Goal: Task Accomplishment & Management: Manage account settings

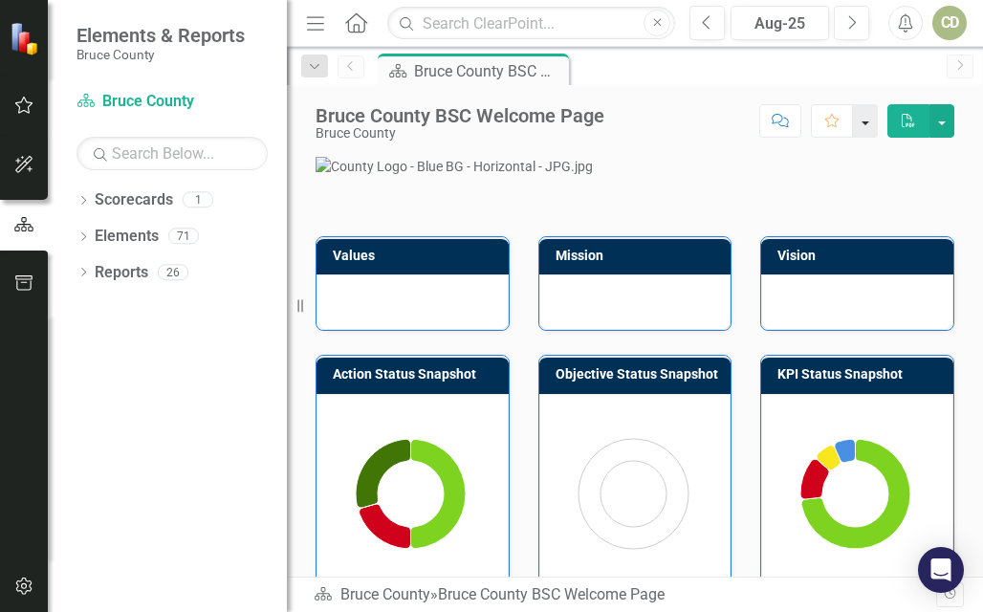
click at [868, 124] on button "button" at bounding box center [865, 120] width 25 height 33
click at [949, 38] on div "CD" at bounding box center [949, 23] width 34 height 34
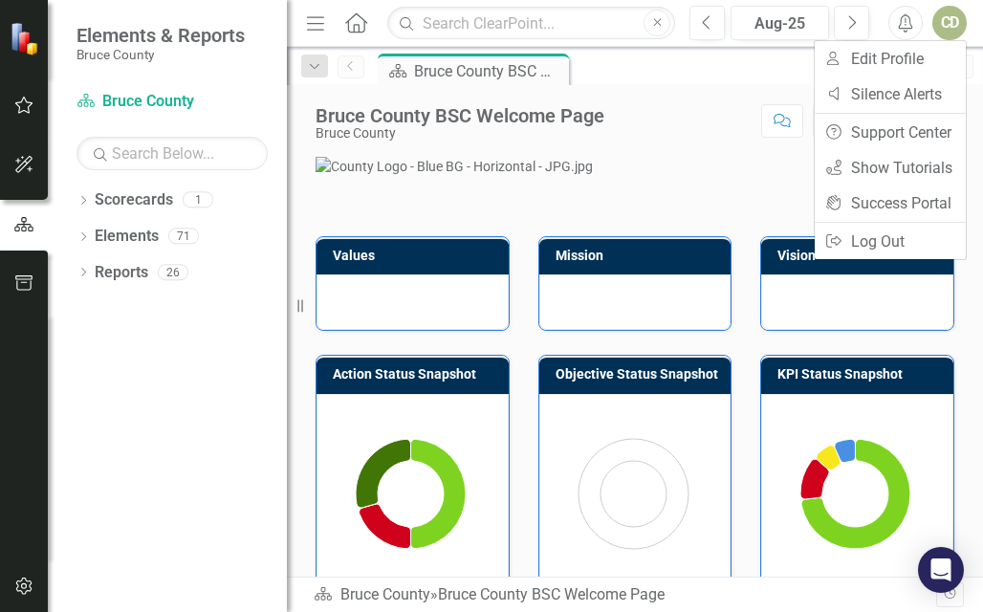
click at [949, 38] on div "CD" at bounding box center [949, 23] width 34 height 34
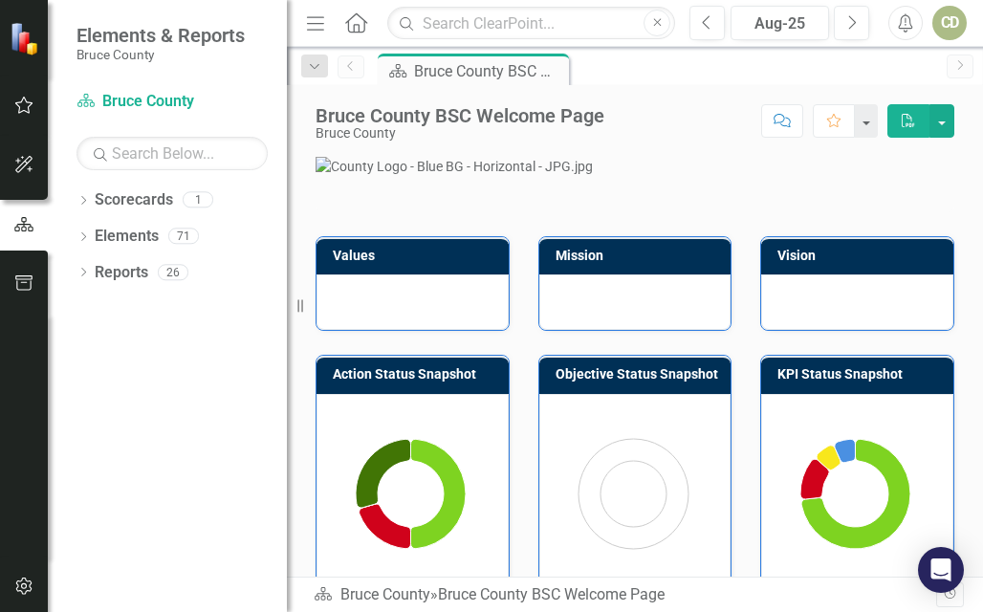
click at [12, 105] on button "button" at bounding box center [24, 106] width 43 height 40
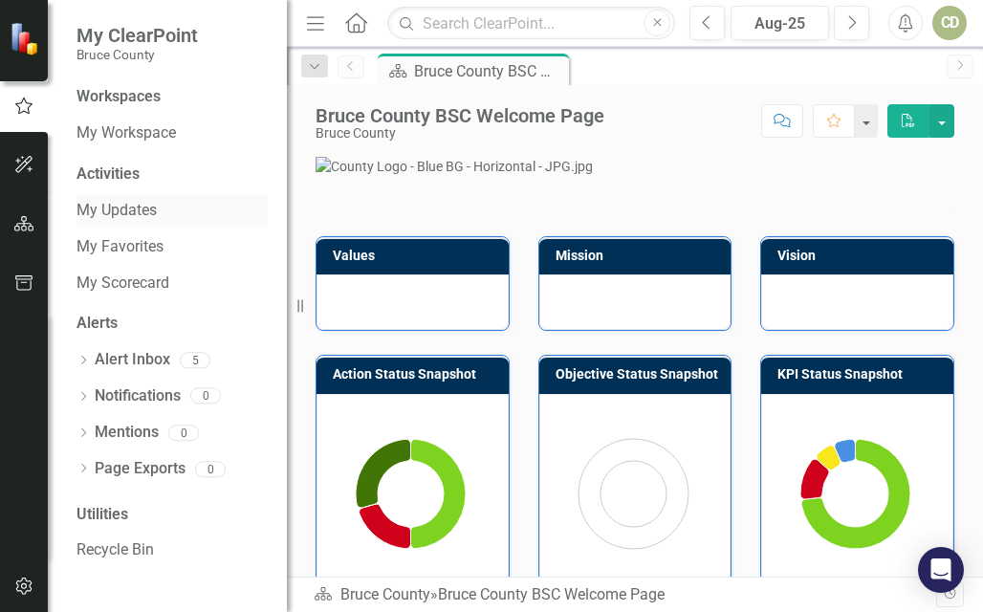
click at [142, 215] on link "My Updates" at bounding box center [171, 211] width 191 height 22
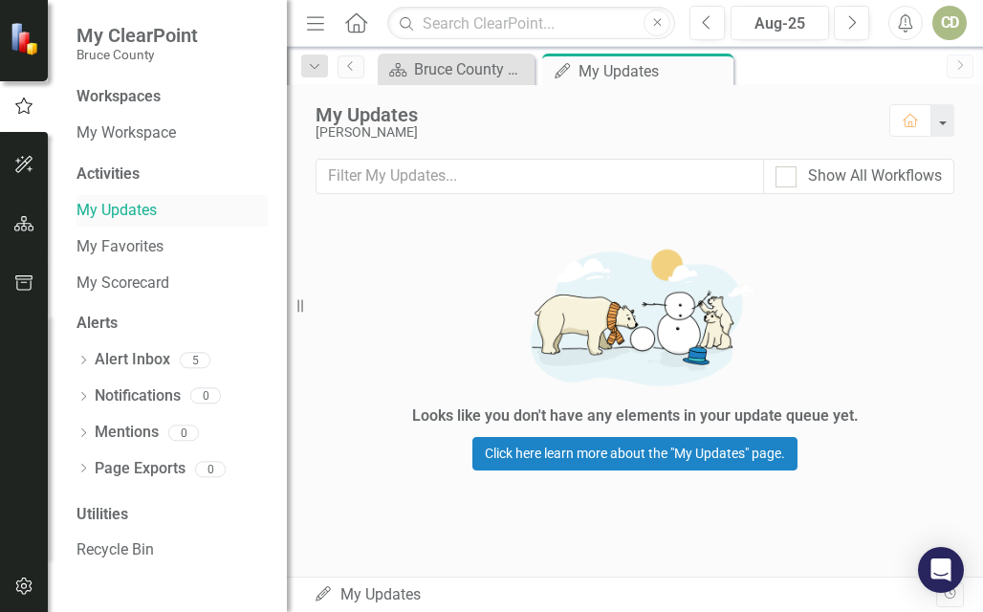
click at [142, 215] on link "My Updates" at bounding box center [171, 211] width 191 height 22
click at [316, 68] on icon "Dropdown" at bounding box center [314, 66] width 17 height 13
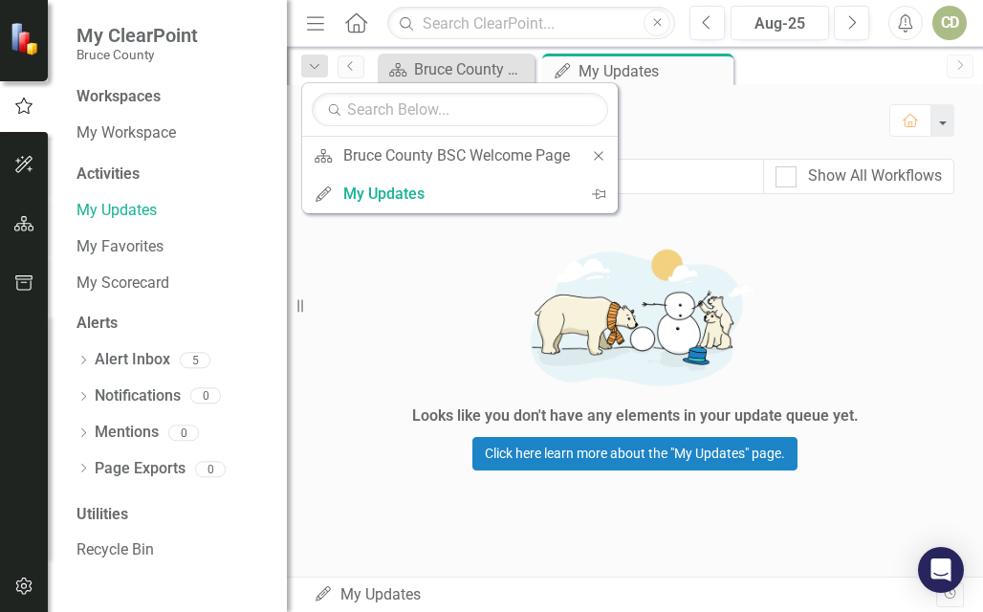
click at [603, 515] on div "My Updates [PERSON_NAME] Home Show All Workflows Looks like you don't have any …" at bounding box center [635, 330] width 696 height 491
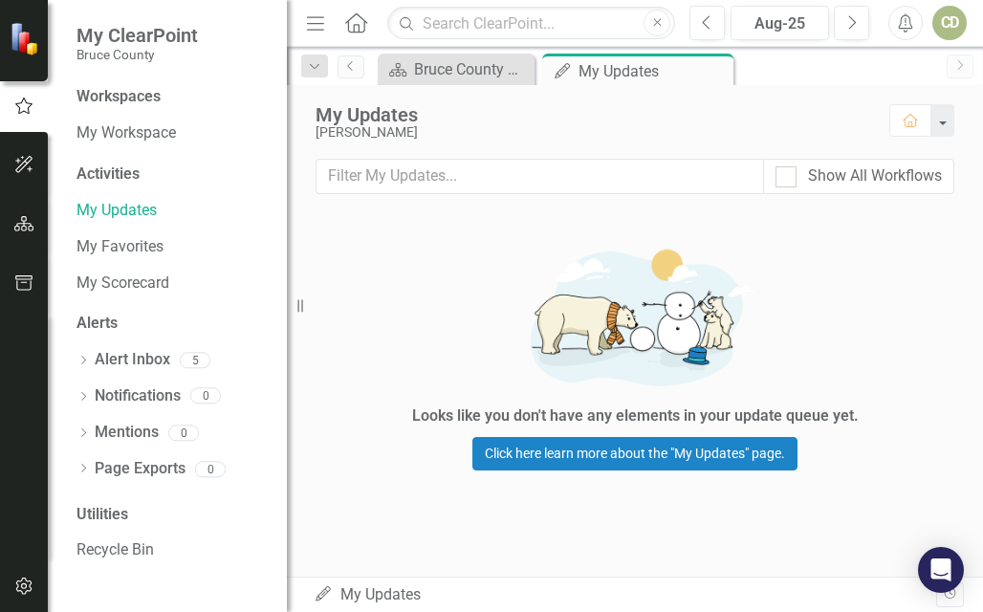
click at [934, 88] on div "My Updates [PERSON_NAME] Home" at bounding box center [635, 122] width 696 height 74
click at [795, 185] on div at bounding box center [785, 176] width 21 height 21
click at [788, 179] on input "Show All Workflows" at bounding box center [781, 172] width 12 height 12
checkbox input "true"
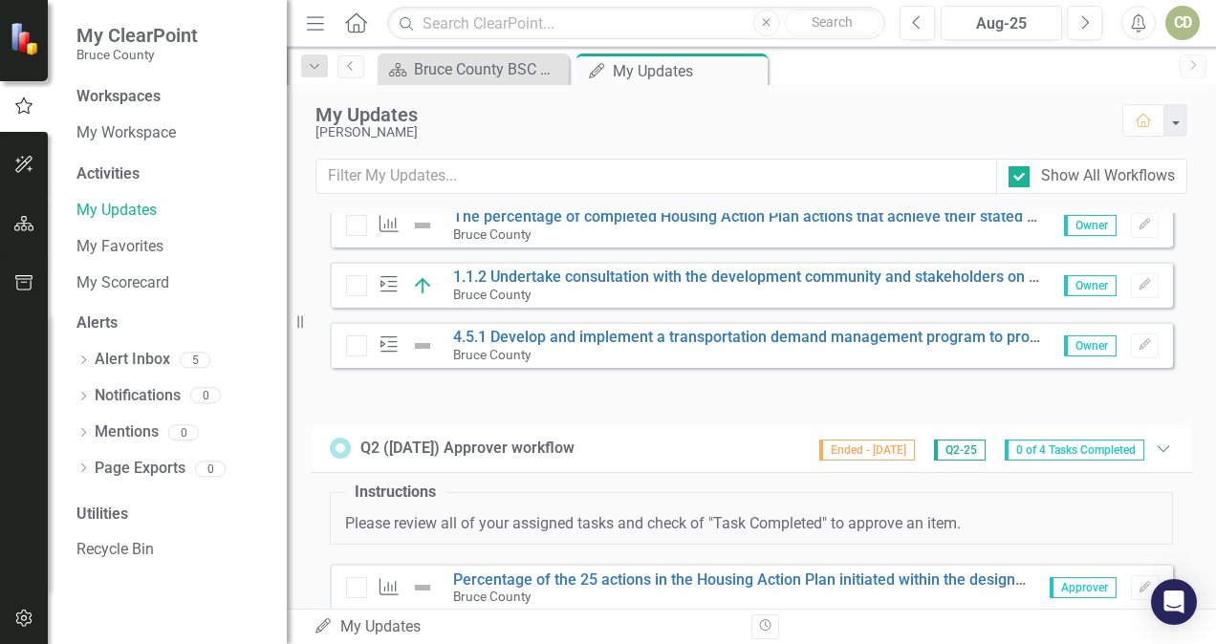
scroll to position [618, 0]
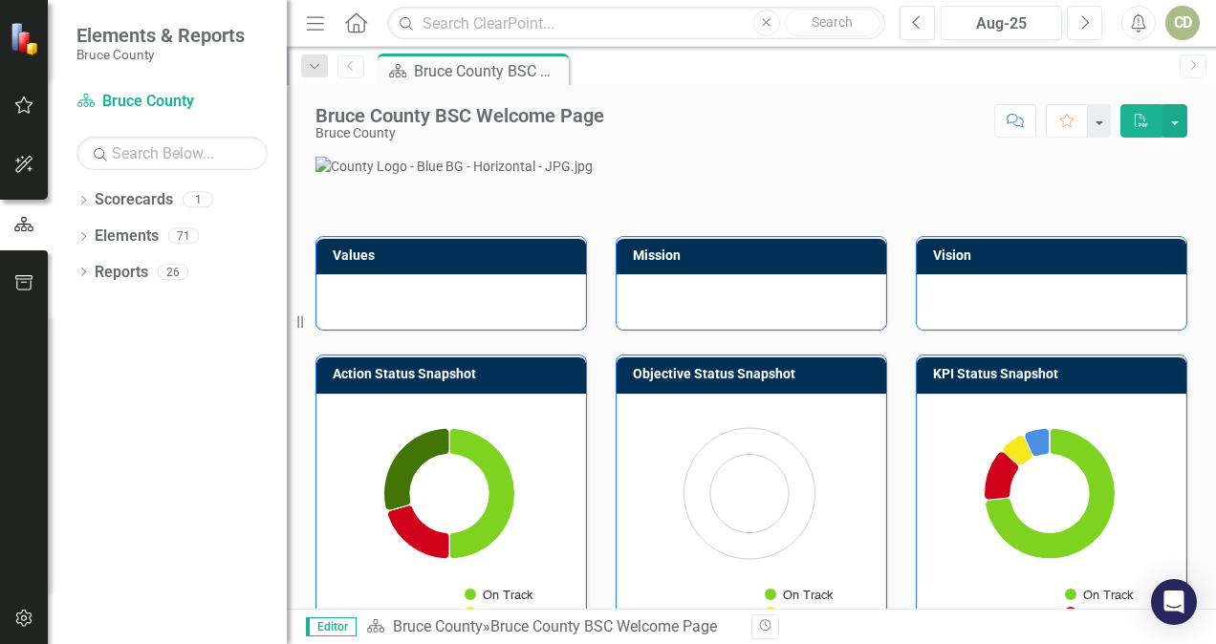
click at [25, 113] on icon "button" at bounding box center [24, 105] width 20 height 15
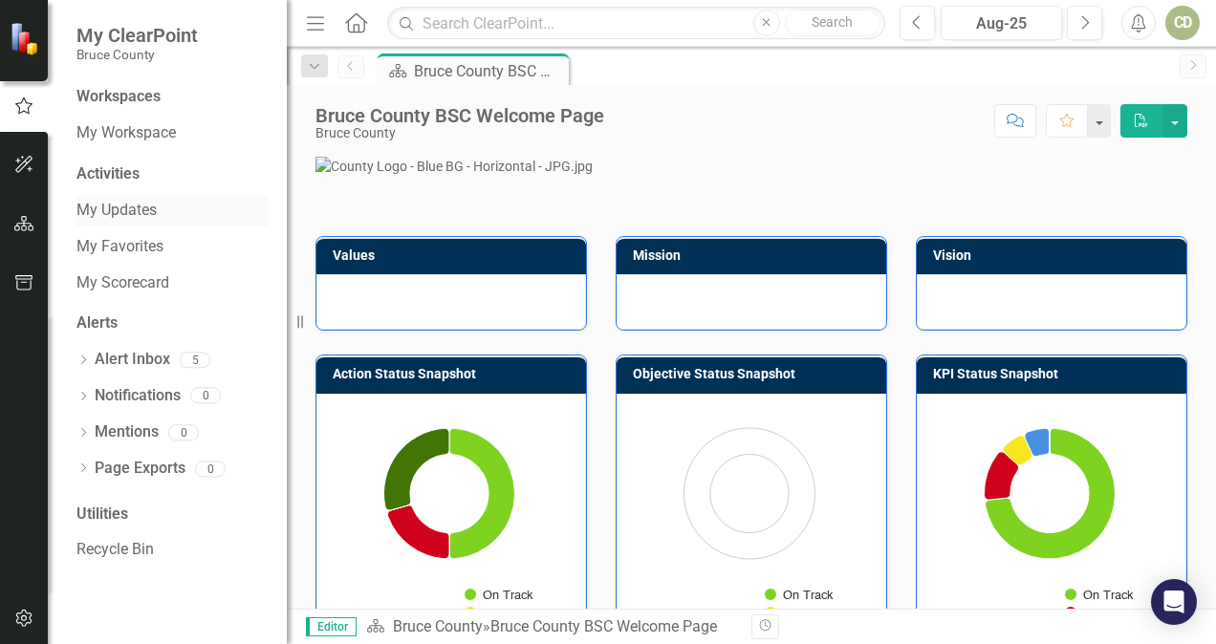
click at [109, 208] on link "My Updates" at bounding box center [171, 211] width 191 height 22
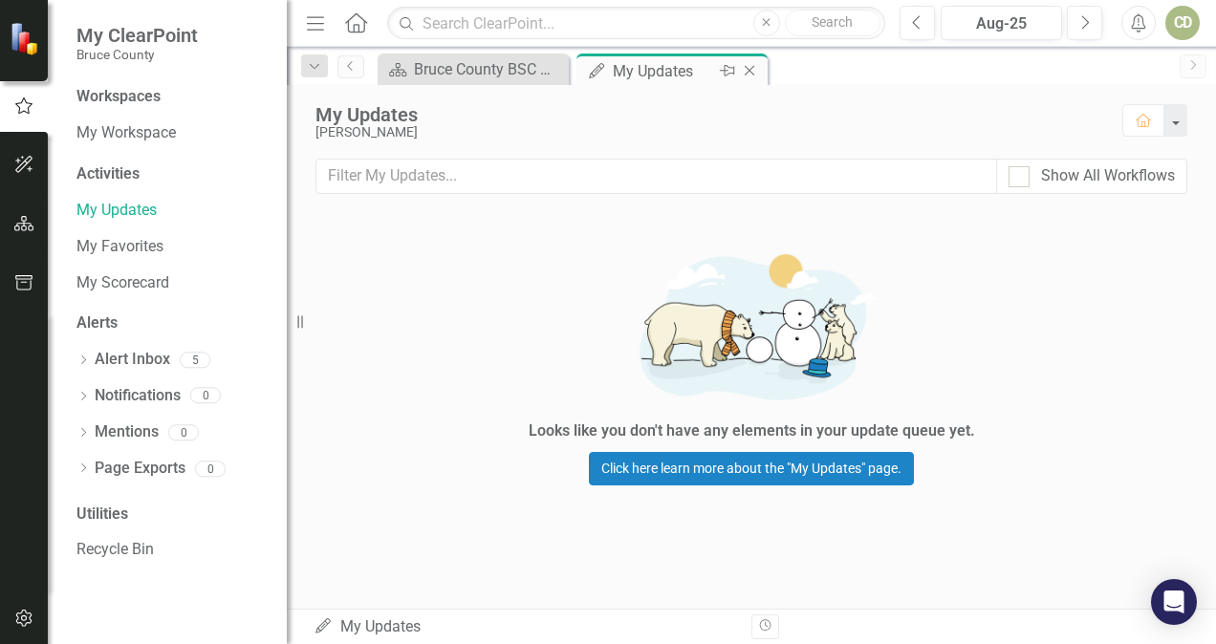
click at [646, 69] on div "My Updates" at bounding box center [664, 71] width 102 height 24
click at [1015, 179] on div at bounding box center [1019, 176] width 21 height 21
click at [1015, 179] on input "Show All Workflows" at bounding box center [1015, 172] width 12 height 12
checkbox input "true"
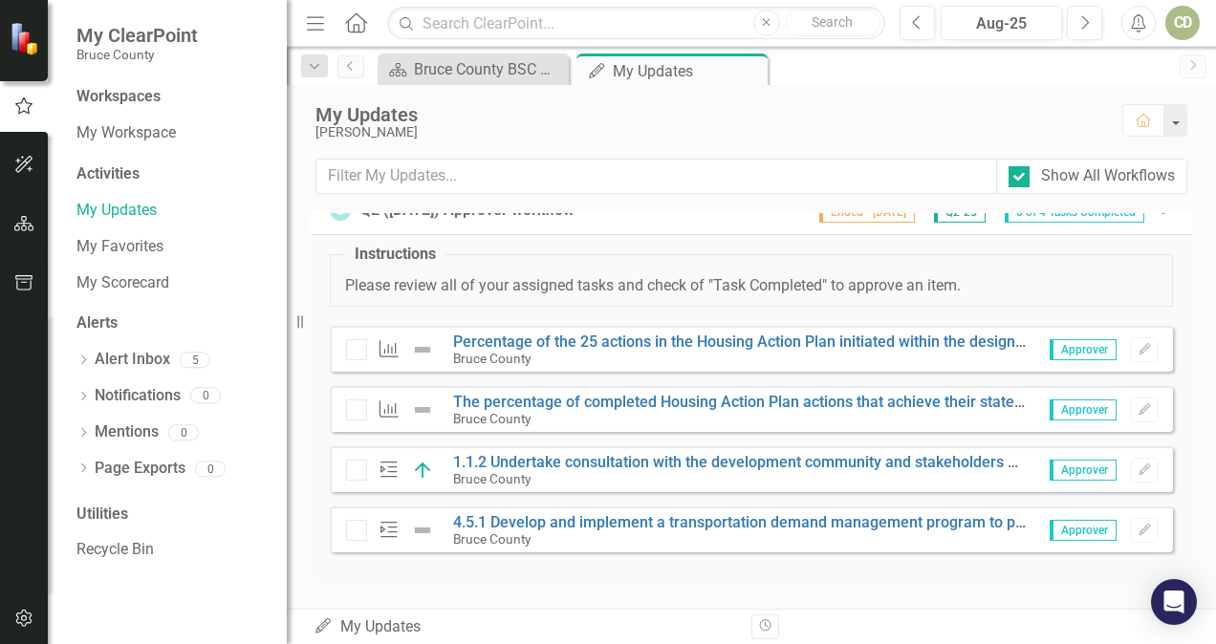
scroll to position [799, 0]
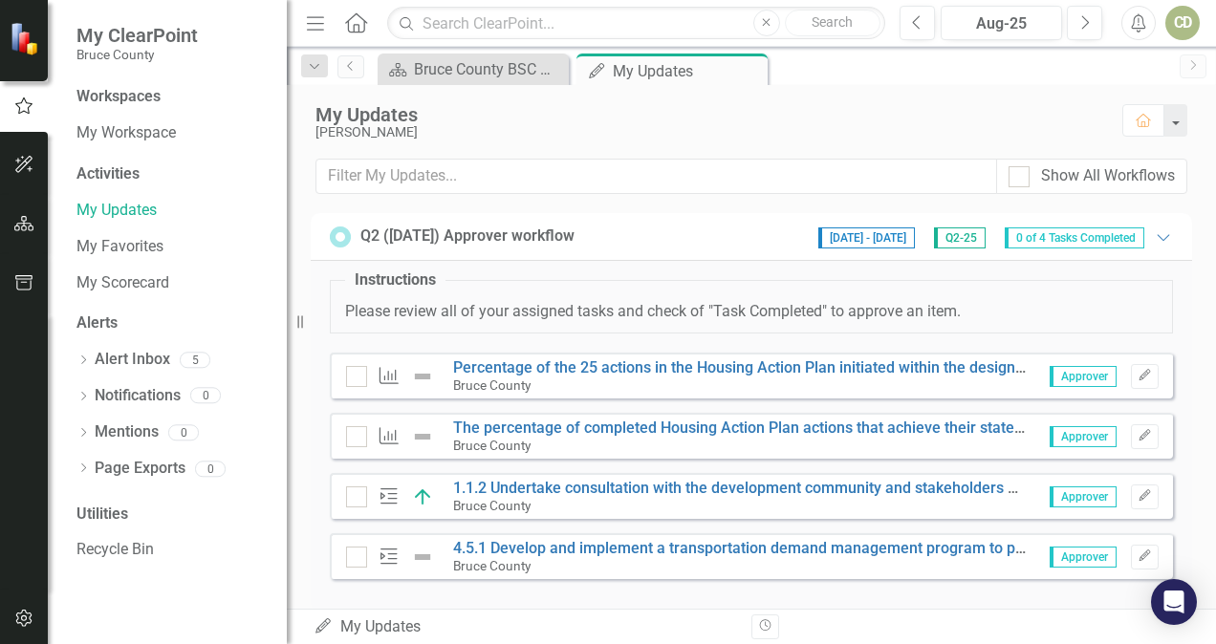
click at [785, 572] on div "Action 4.5.1 Develop and implement a transportation demand management program t…" at bounding box center [751, 557] width 843 height 46
click at [939, 368] on link "Percentage of the 25 actions in the Housing Action Plan initiated within the de…" at bounding box center [789, 368] width 673 height 18
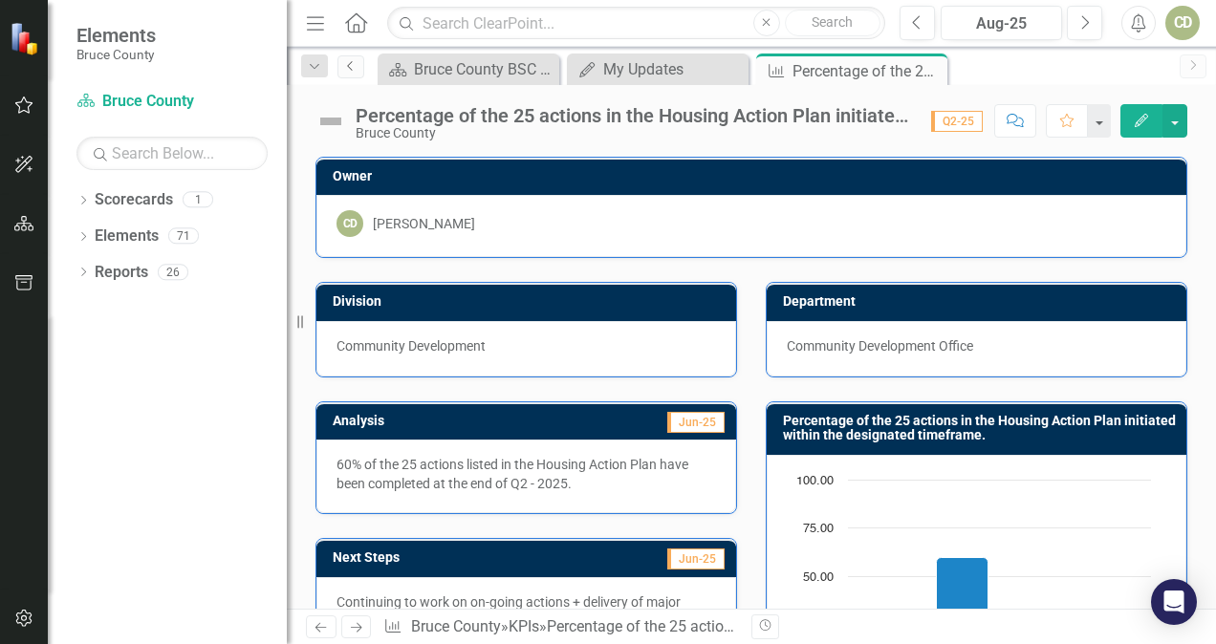
click at [350, 71] on link "Previous" at bounding box center [351, 66] width 27 height 23
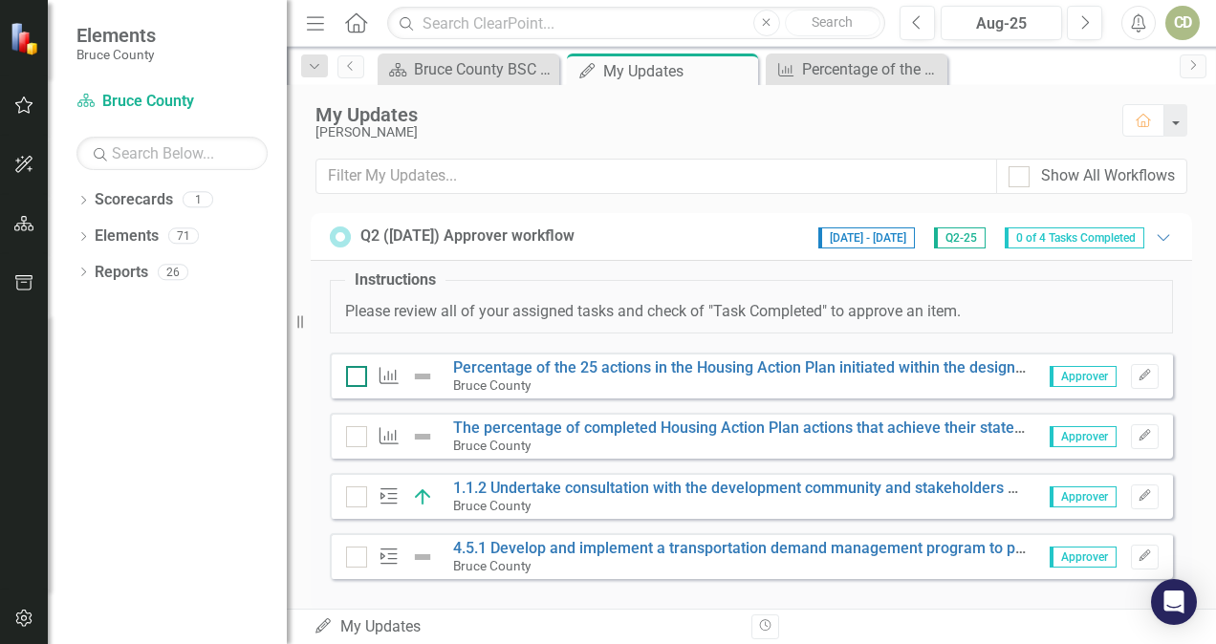
click at [352, 380] on div at bounding box center [356, 376] width 21 height 21
click at [352, 379] on input "checkbox" at bounding box center [352, 372] width 12 height 12
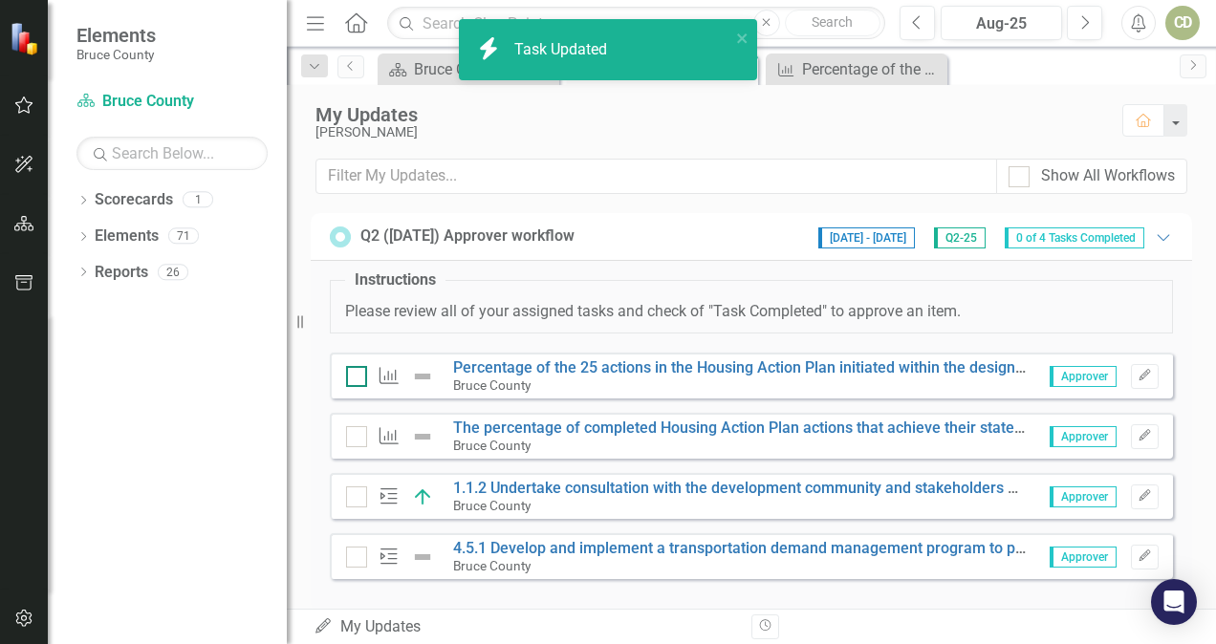
checkbox input "true"
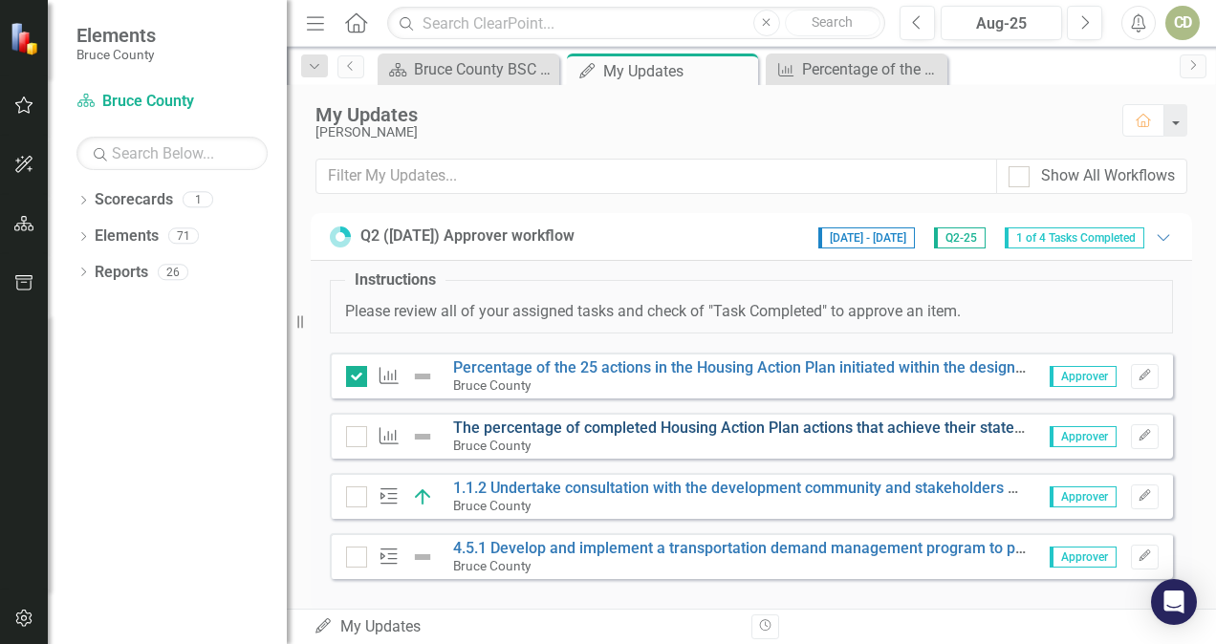
click at [488, 428] on link "The percentage of completed Housing Action Plan actions that achieve their stat…" at bounding box center [968, 428] width 1030 height 18
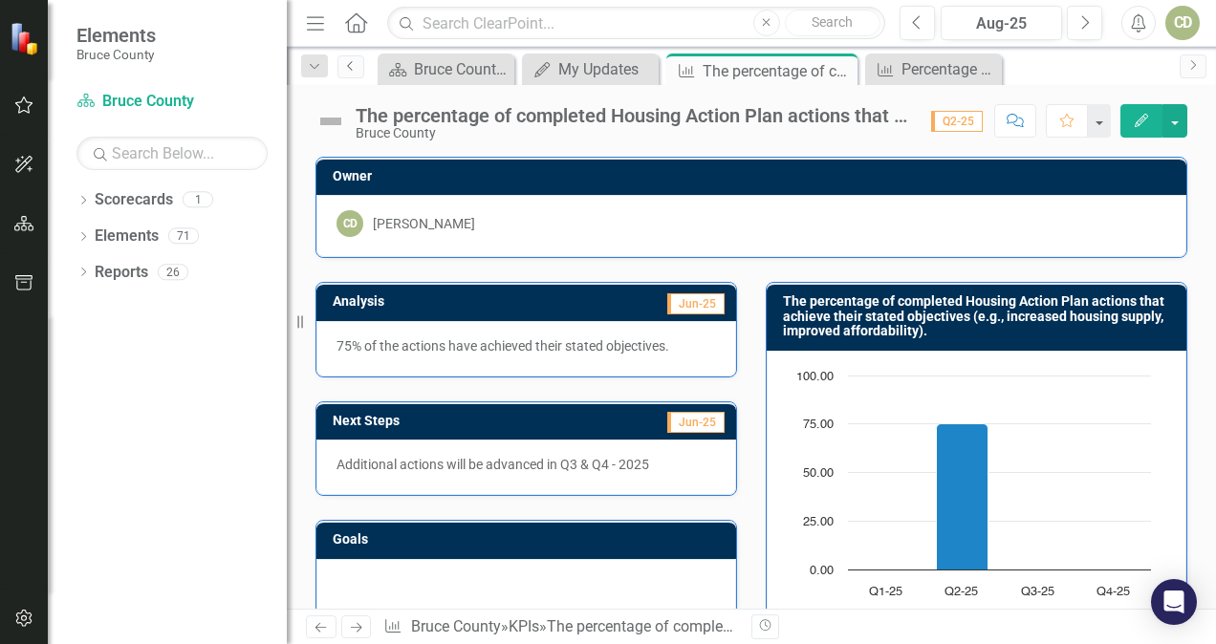
click at [360, 55] on link "Previous" at bounding box center [351, 66] width 27 height 23
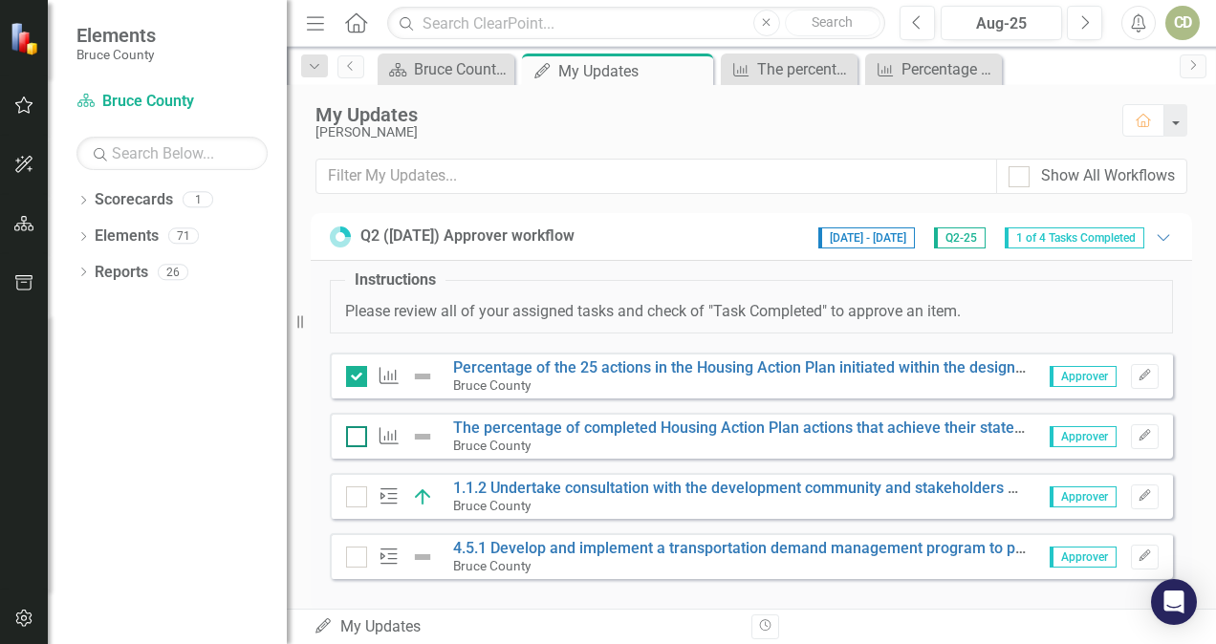
click at [360, 427] on div at bounding box center [356, 436] width 21 height 21
click at [359, 427] on input "checkbox" at bounding box center [352, 432] width 12 height 12
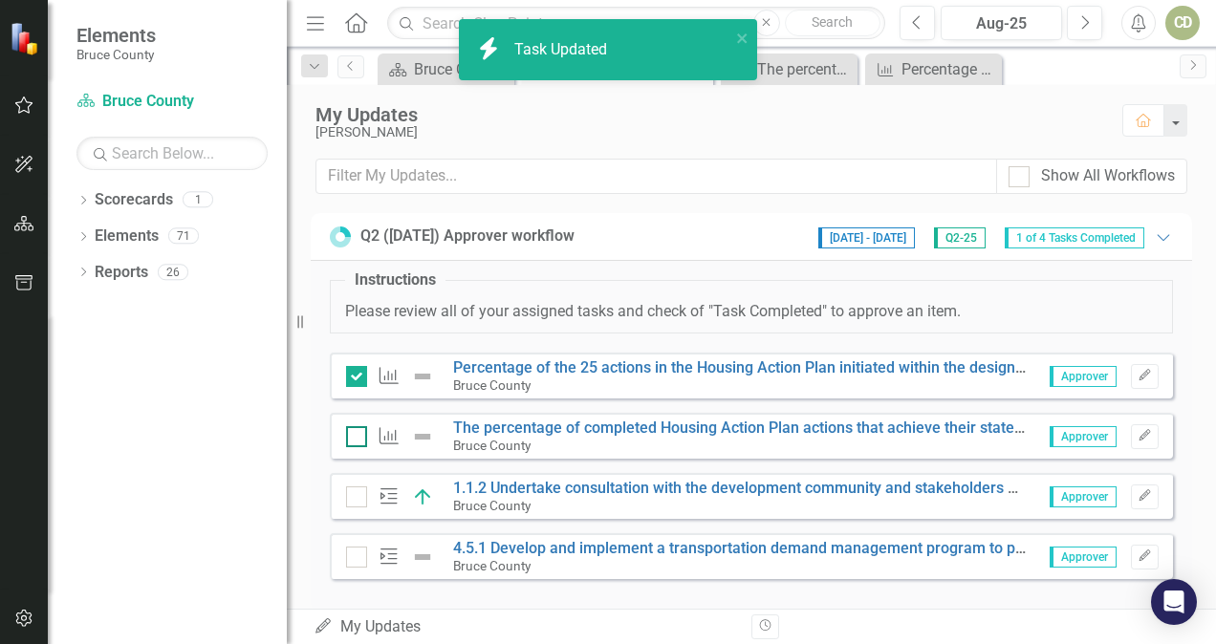
checkbox input "true"
click at [585, 425] on link "The percentage of completed Housing Action Plan actions that achieve their stat…" at bounding box center [968, 428] width 1030 height 18
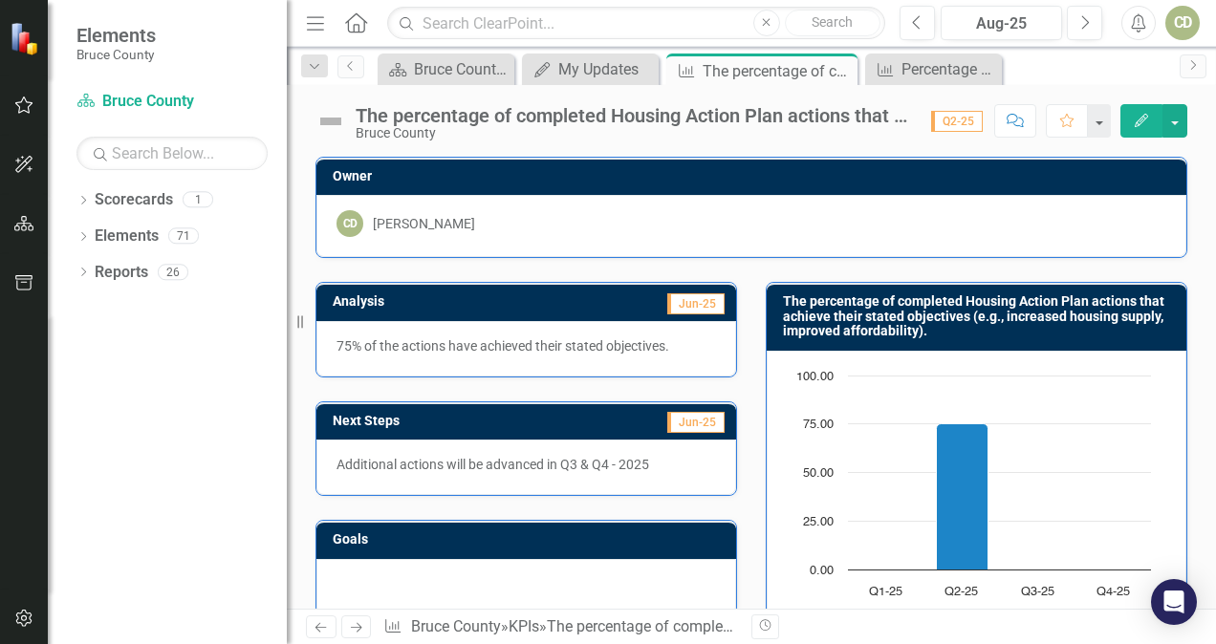
click at [337, 124] on img at bounding box center [331, 121] width 31 height 31
drag, startPoint x: 337, startPoint y: 124, endPoint x: 918, endPoint y: 173, distance: 583.4
click at [918, 173] on h3 "Owner" at bounding box center [755, 176] width 844 height 14
click at [1145, 118] on icon "Edit" at bounding box center [1141, 120] width 17 height 13
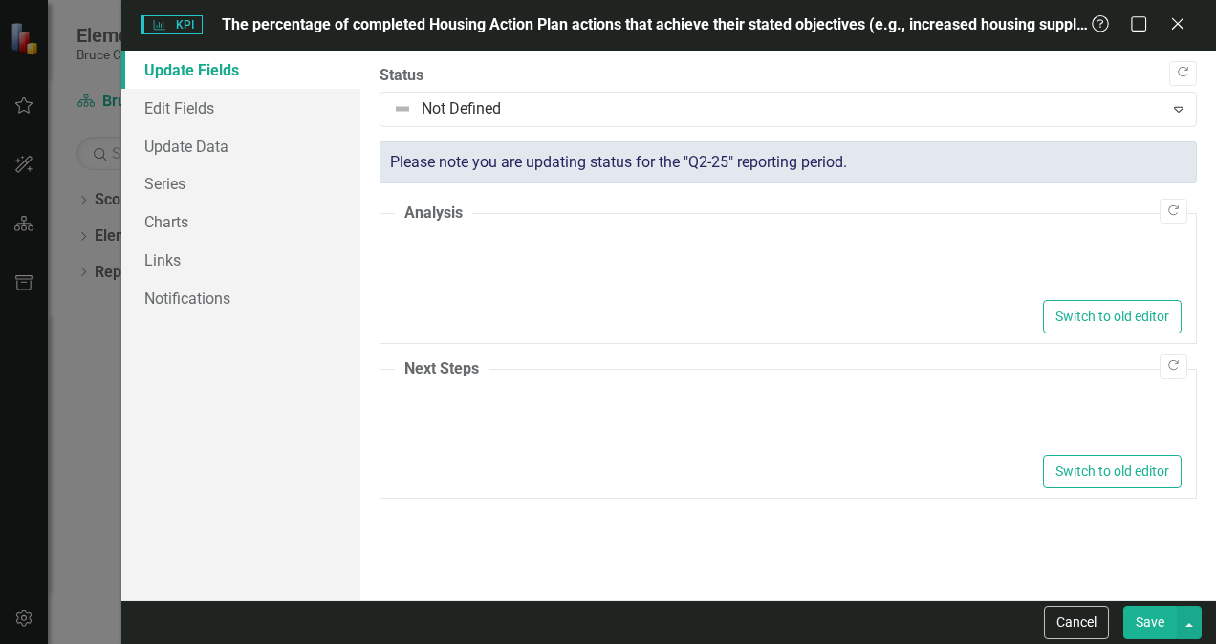
type textarea "<p>75% of the actions have achieved their stated objectives.</p>"
type textarea "<p>Additional actions will be advanced in Q3 &amp; Q4 - 2025</p>"
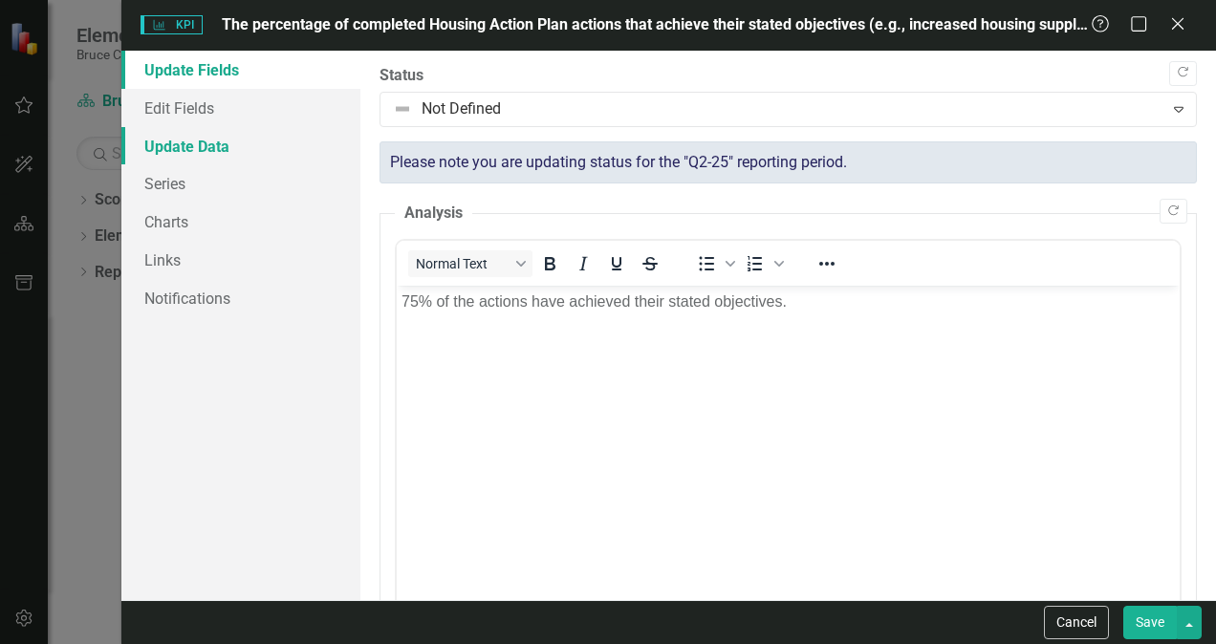
click at [165, 150] on link "Update Data" at bounding box center [240, 146] width 239 height 38
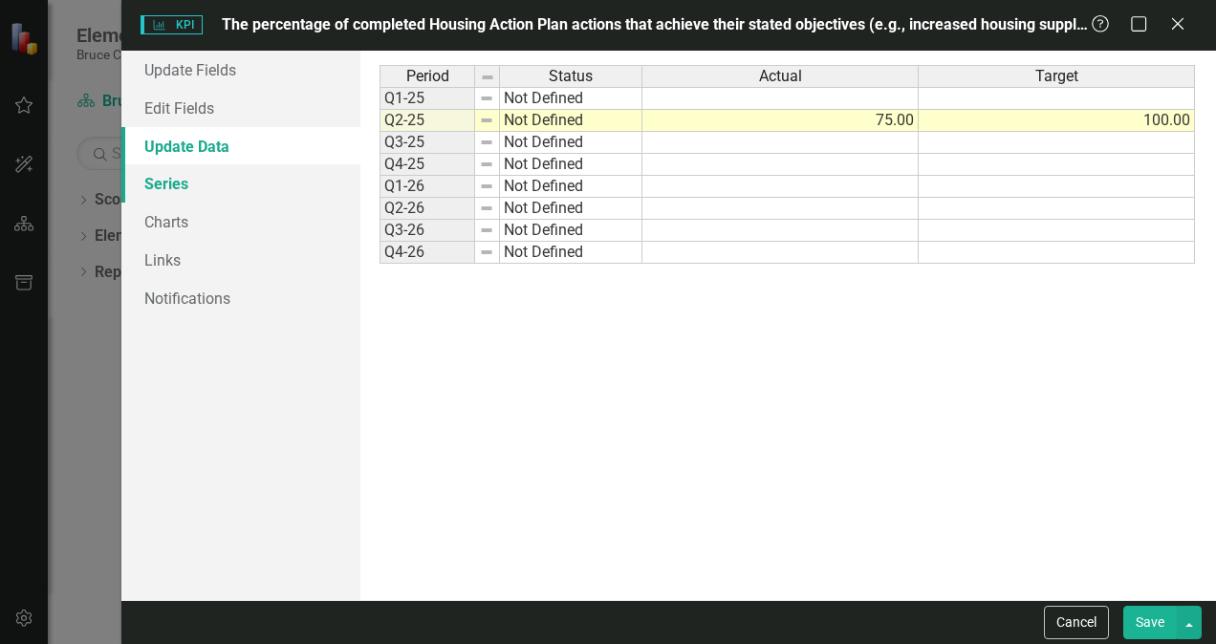
click at [164, 185] on link "Series" at bounding box center [240, 183] width 239 height 38
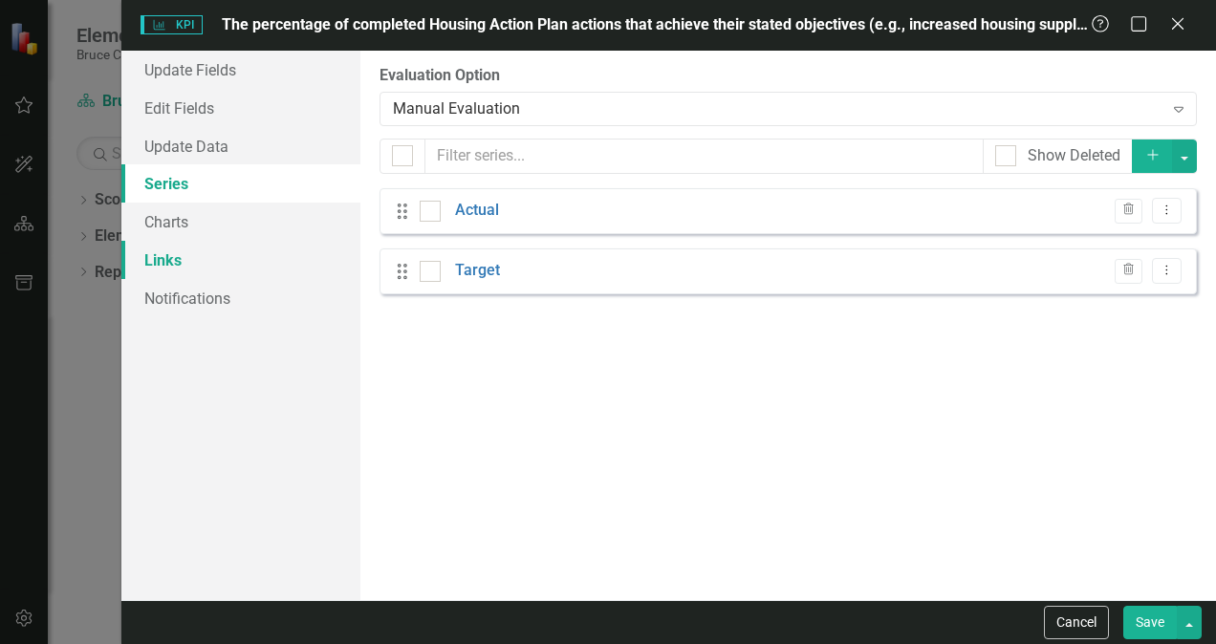
click at [161, 272] on link "Links" at bounding box center [240, 260] width 239 height 38
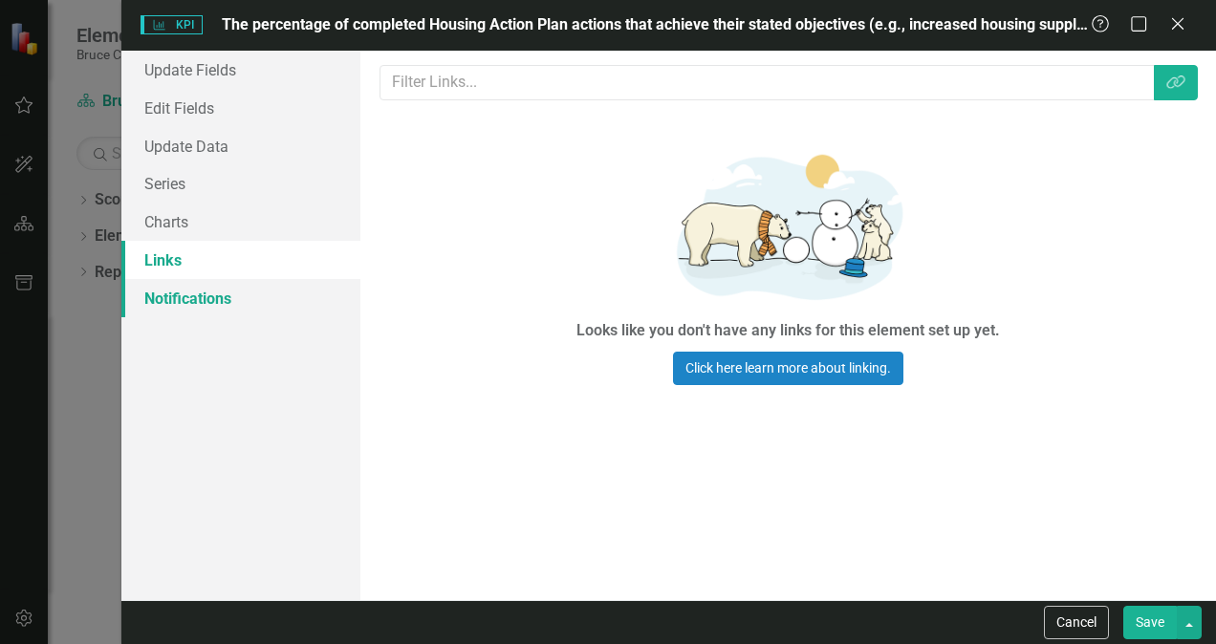
click at [166, 296] on link "Notifications" at bounding box center [240, 298] width 239 height 38
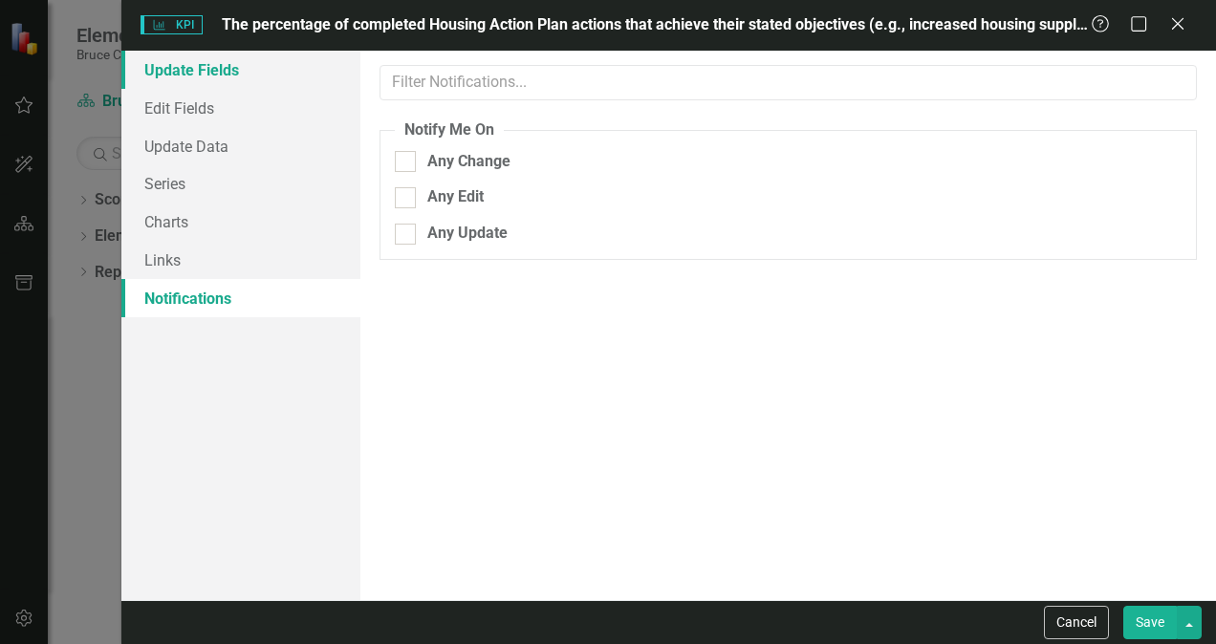
click at [154, 67] on link "Update Fields" at bounding box center [240, 70] width 239 height 38
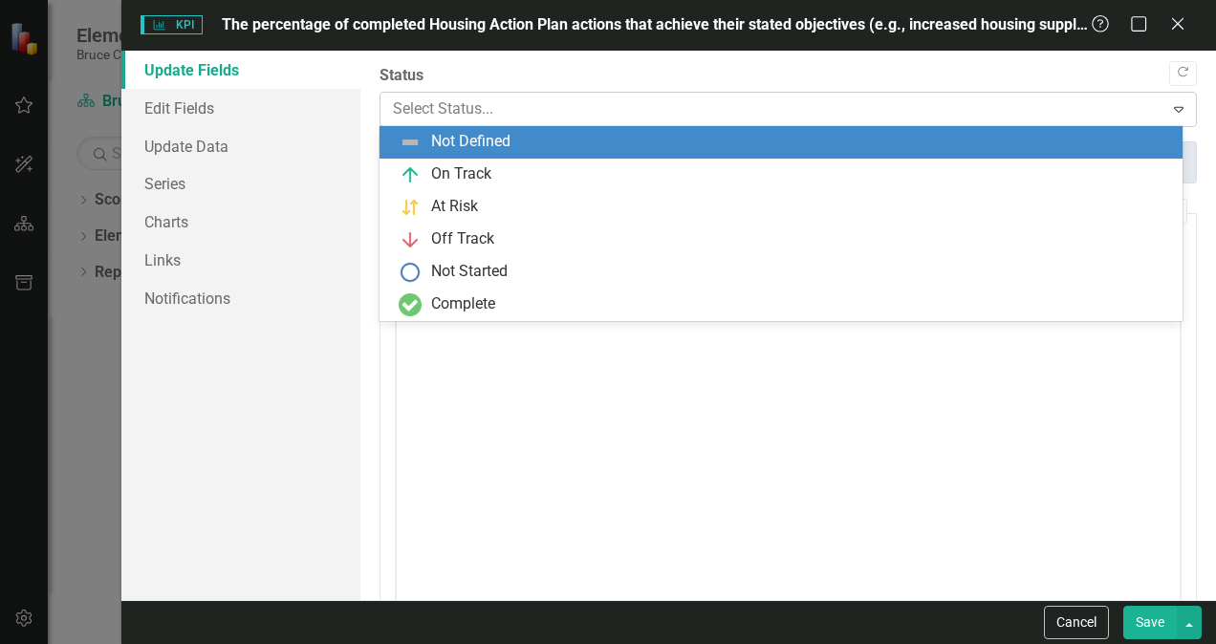
click at [433, 109] on div at bounding box center [772, 110] width 758 height 26
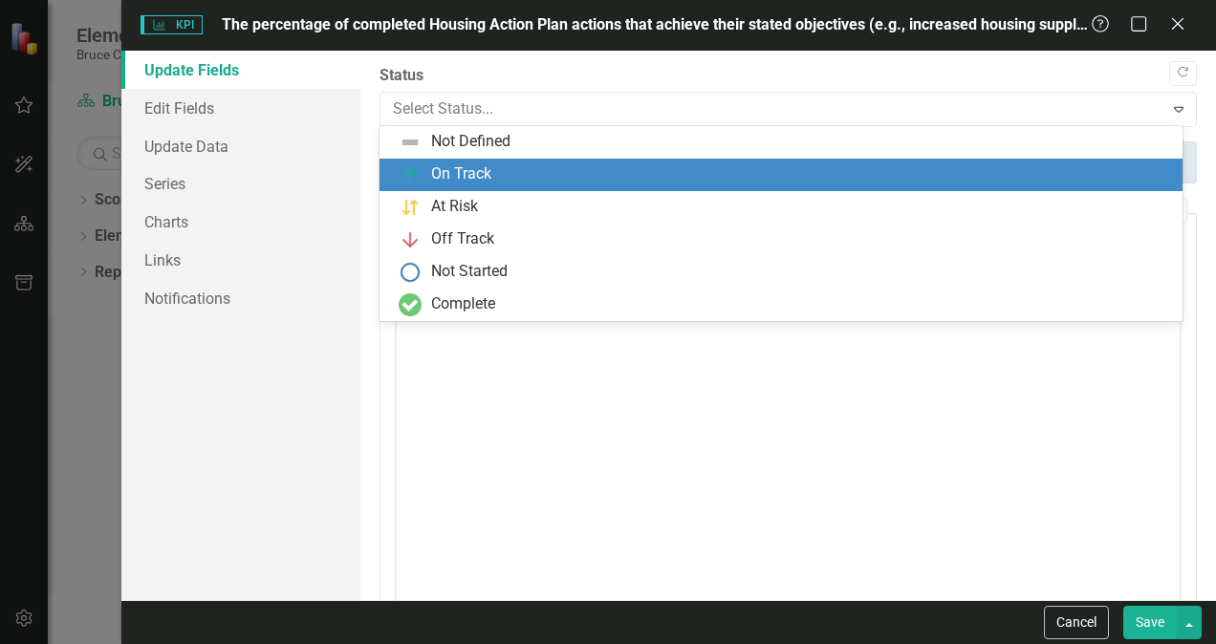
click at [414, 187] on div "On Track" at bounding box center [781, 175] width 803 height 33
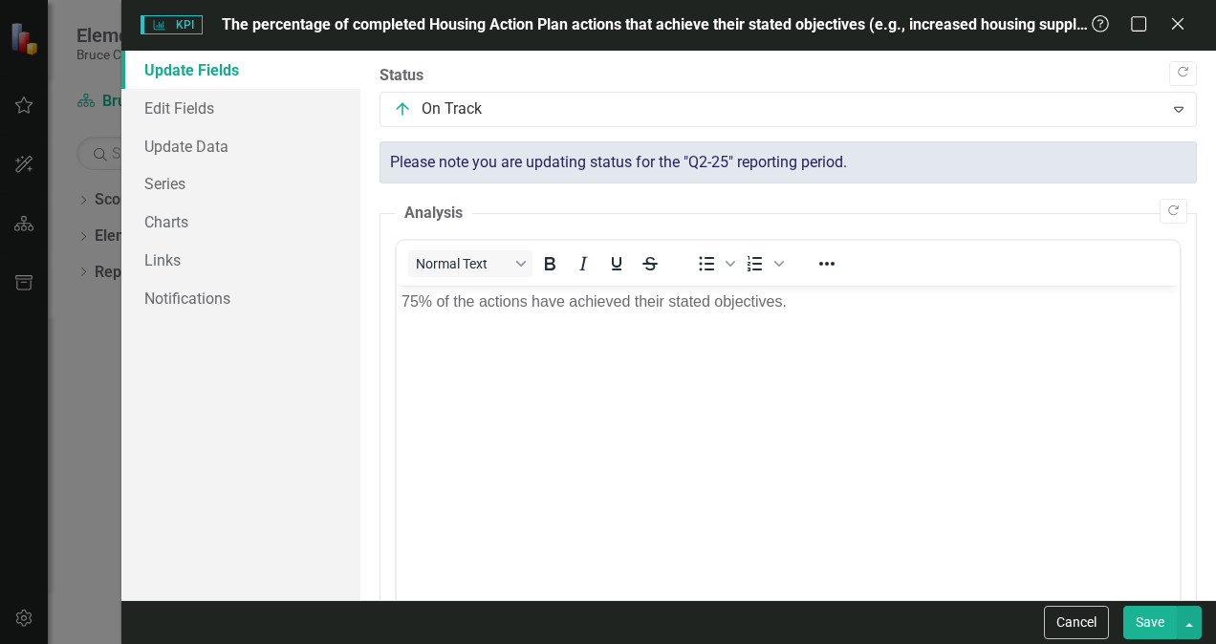
click at [1148, 620] on button "Save" at bounding box center [1150, 622] width 54 height 33
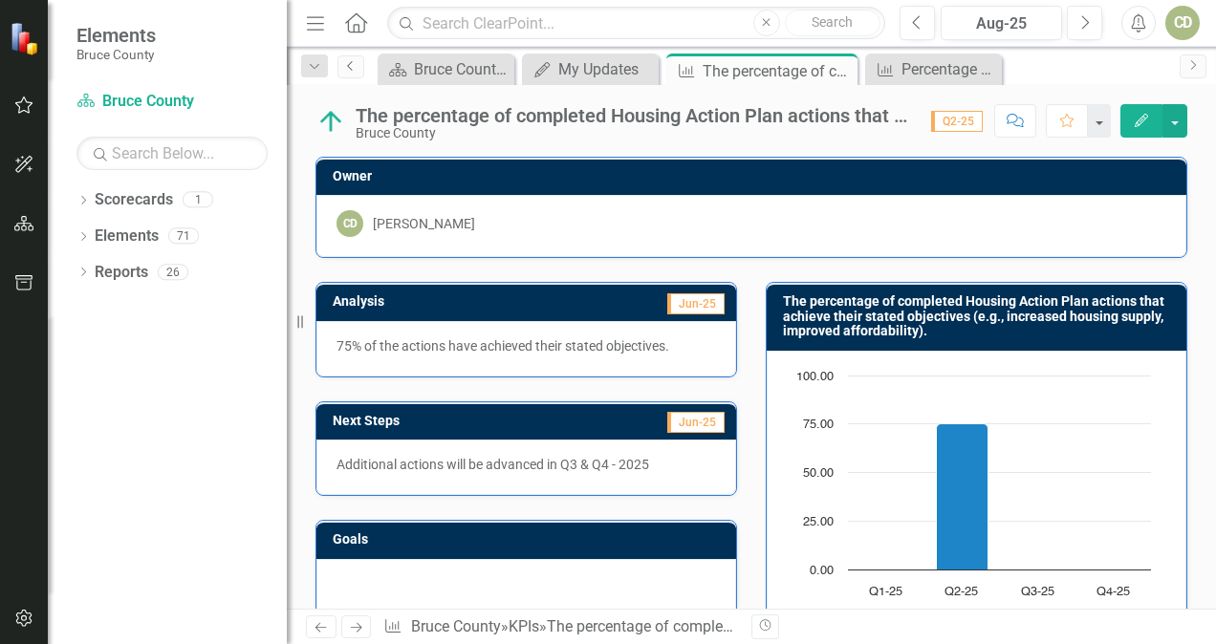
click at [349, 71] on icon "Previous" at bounding box center [350, 65] width 15 height 11
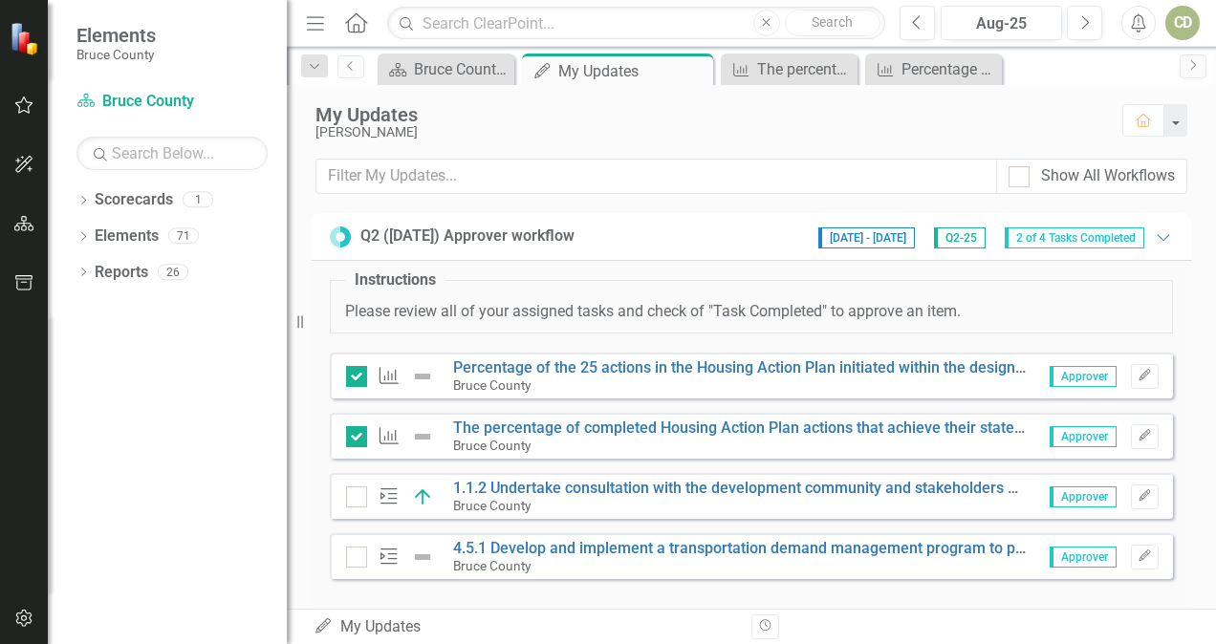
click at [425, 434] on img at bounding box center [422, 436] width 23 height 23
click at [356, 435] on input "checkbox" at bounding box center [352, 432] width 12 height 12
click at [355, 435] on input "checkbox" at bounding box center [352, 432] width 12 height 12
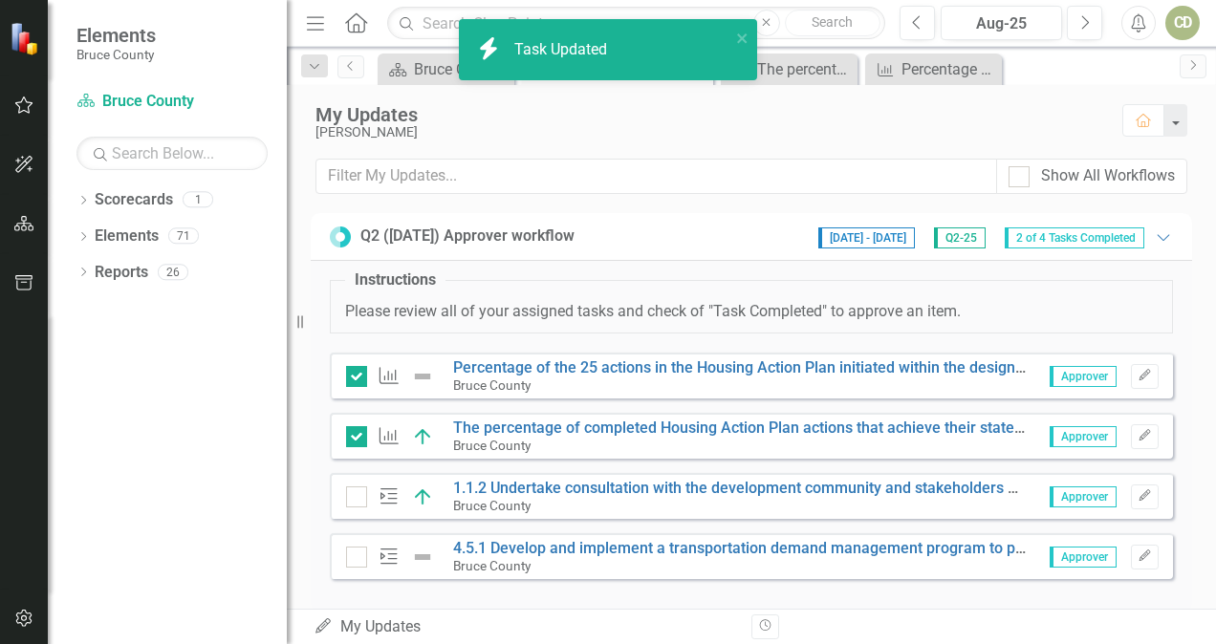
checkbox input "true"
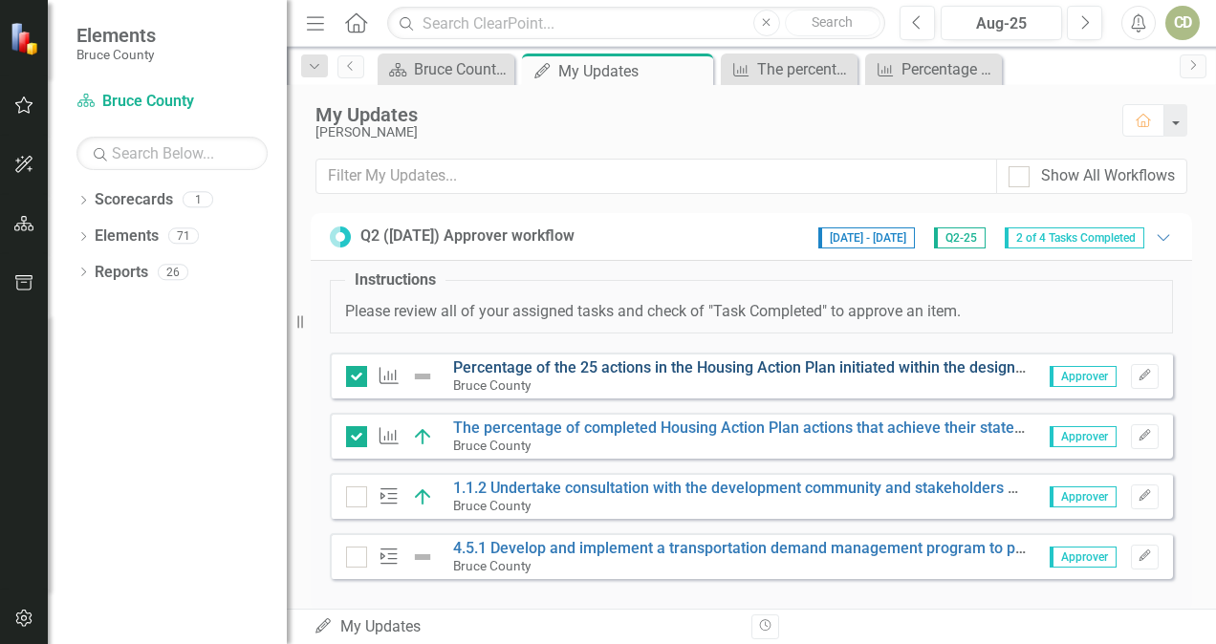
click at [493, 366] on link "Percentage of the 25 actions in the Housing Action Plan initiated within the de…" at bounding box center [789, 368] width 673 height 18
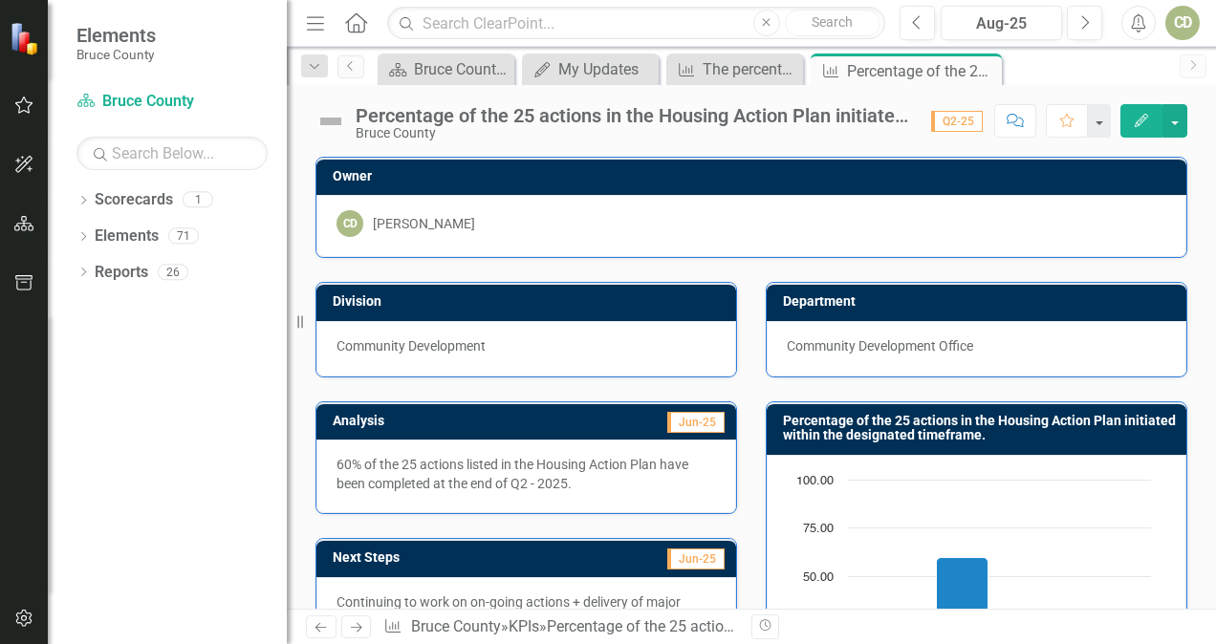
click at [1141, 128] on button "Edit" at bounding box center [1142, 120] width 42 height 33
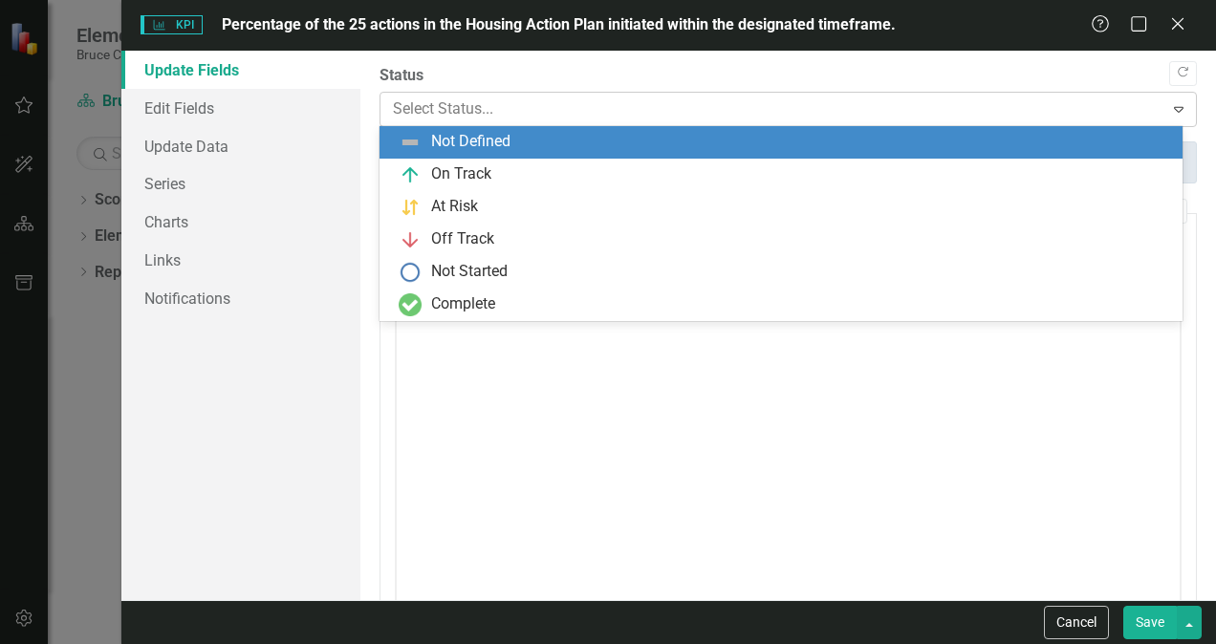
click at [423, 107] on div at bounding box center [772, 110] width 758 height 26
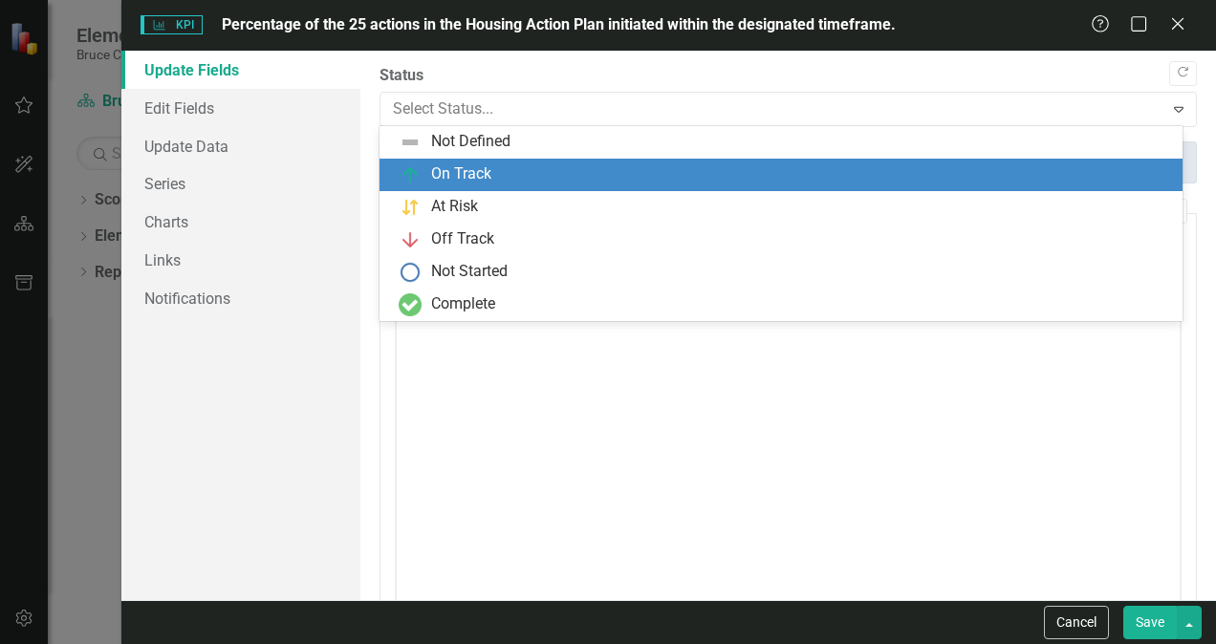
click at [423, 186] on div "On Track" at bounding box center [781, 175] width 803 height 33
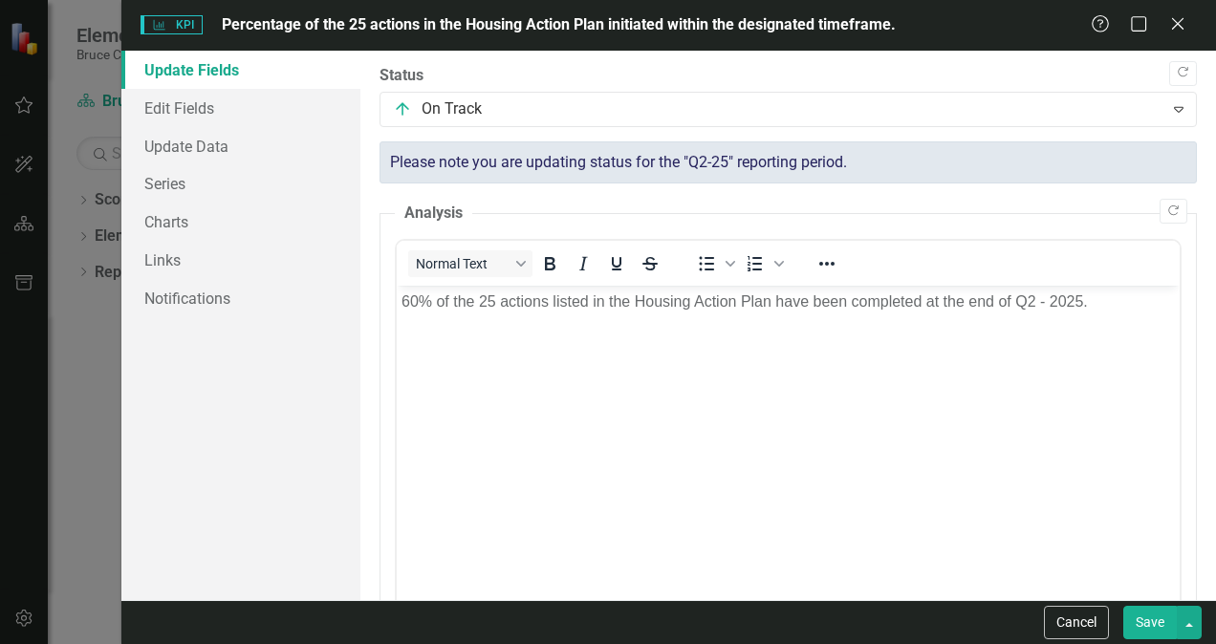
click at [1145, 631] on button "Save" at bounding box center [1150, 622] width 54 height 33
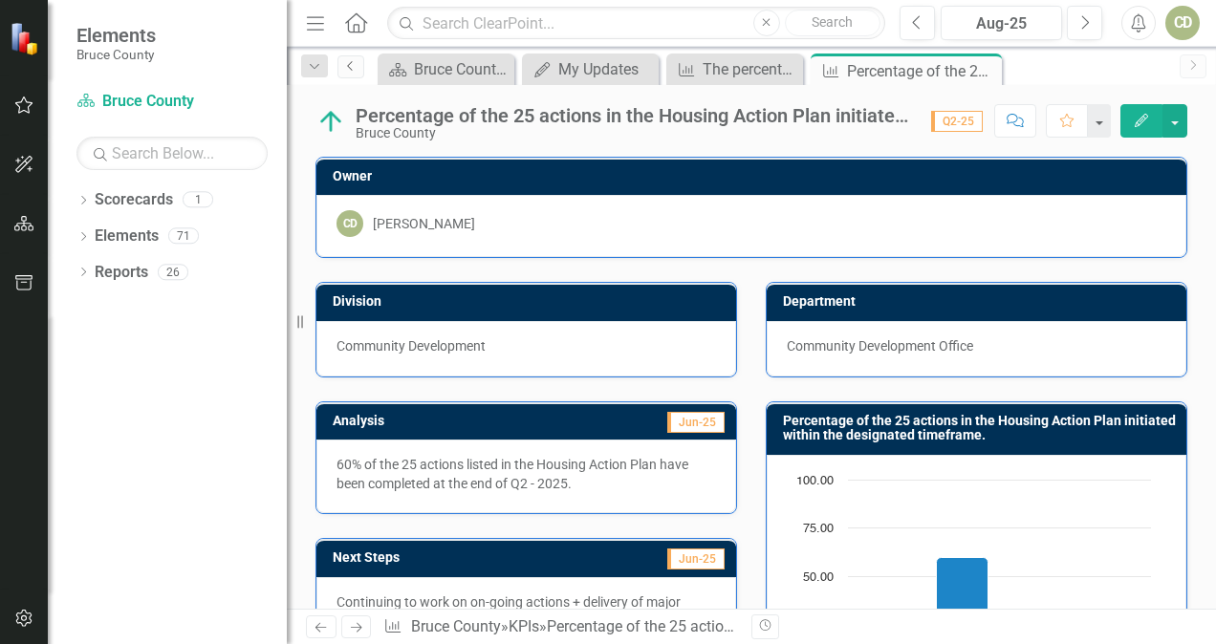
click at [354, 67] on icon "Previous" at bounding box center [350, 65] width 15 height 11
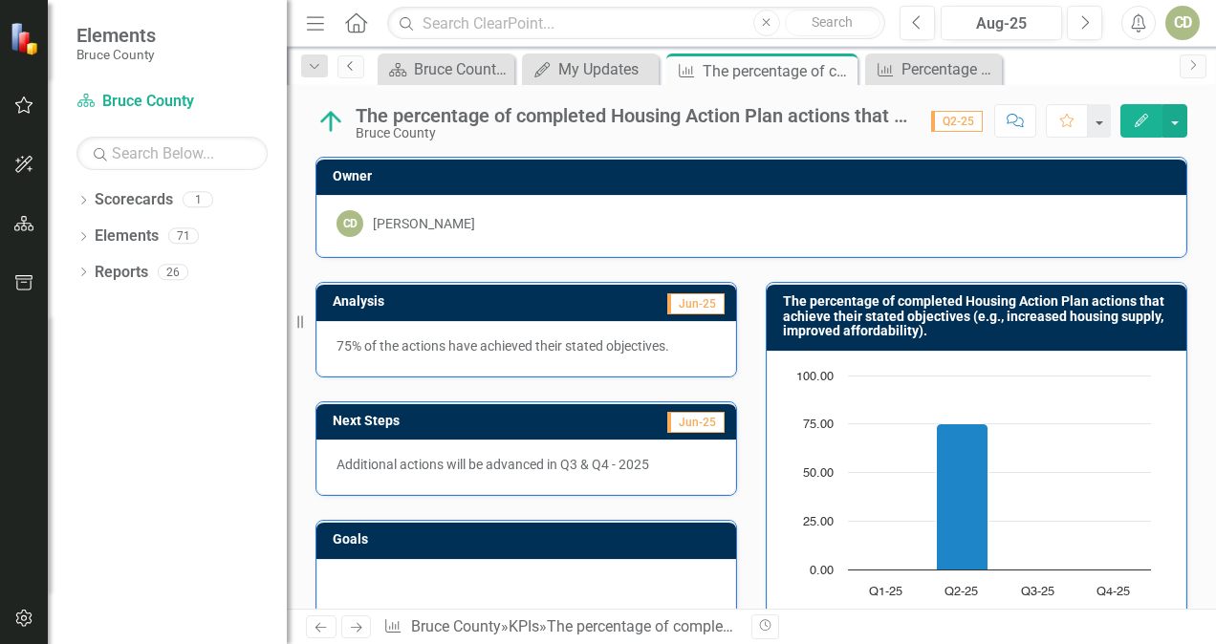
click at [349, 64] on icon "Previous" at bounding box center [350, 65] width 15 height 11
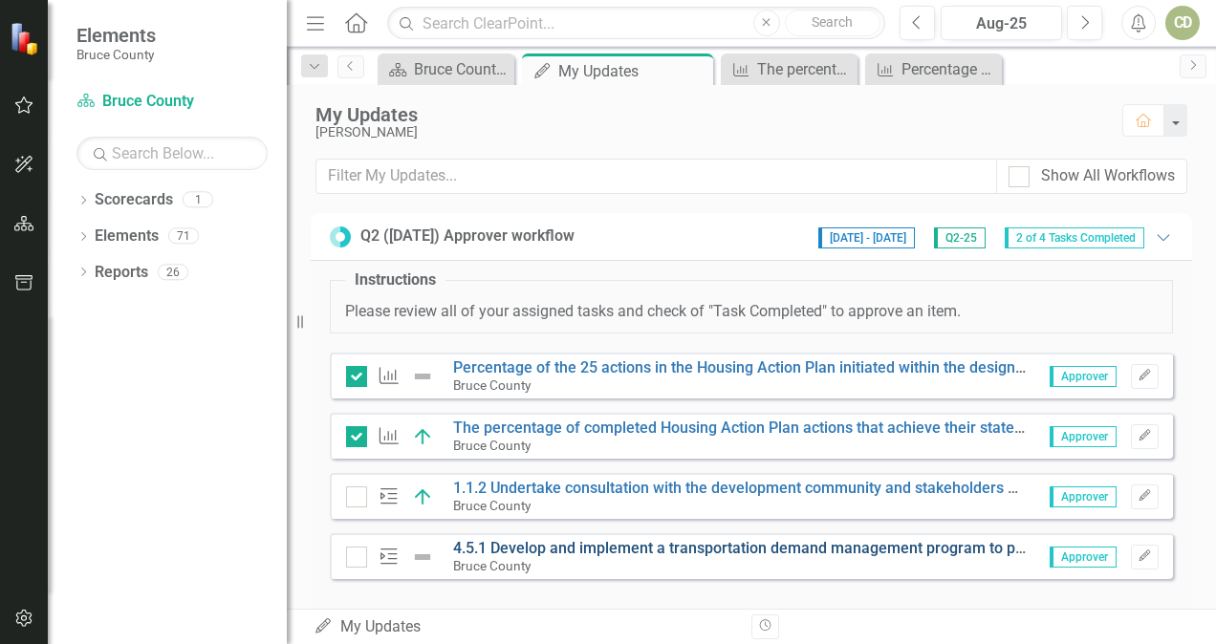
click at [532, 546] on link "4.5.1 Develop and implement a transportation demand management program to promo…" at bounding box center [973, 548] width 1041 height 18
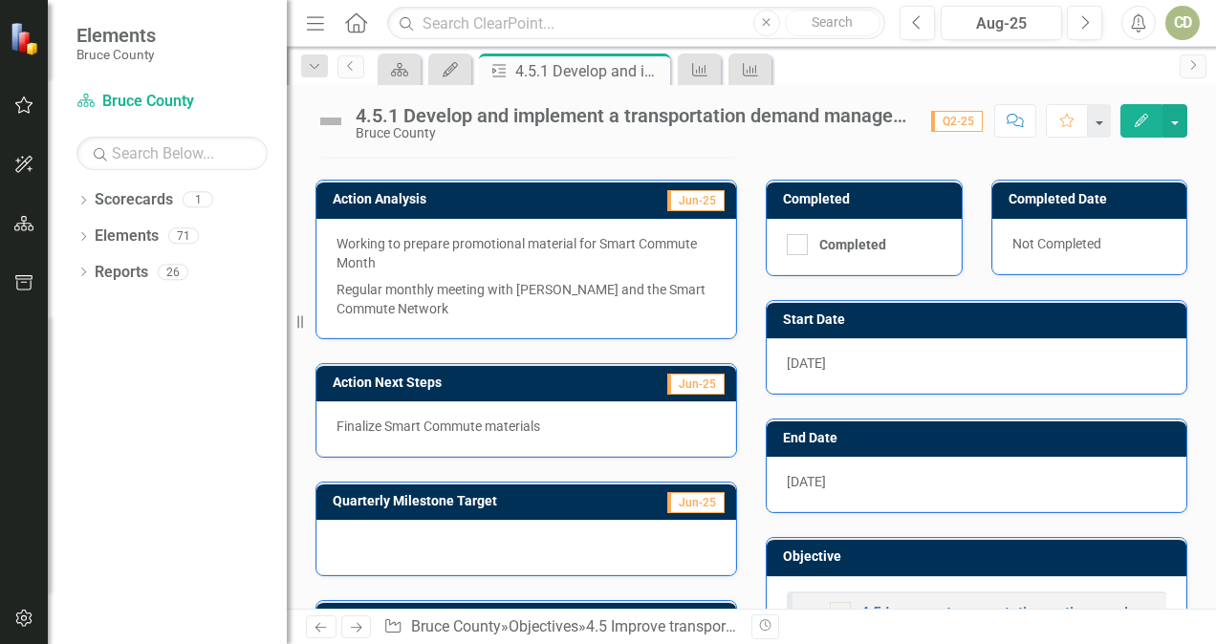
scroll to position [493, 0]
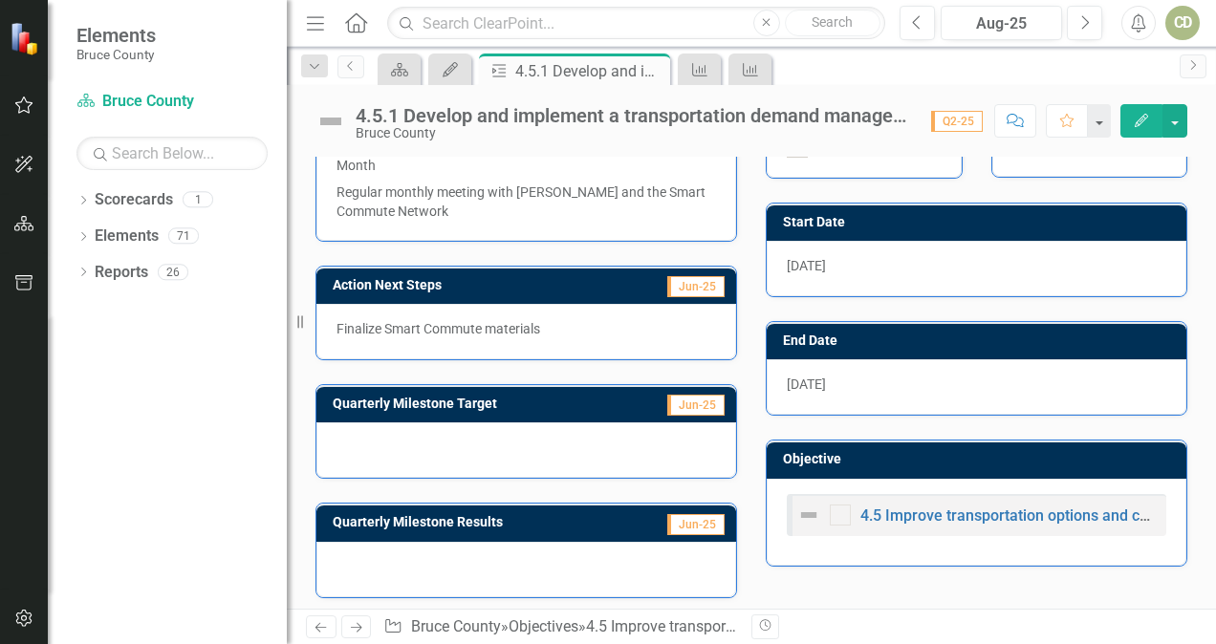
click at [663, 449] on div at bounding box center [526, 450] width 420 height 55
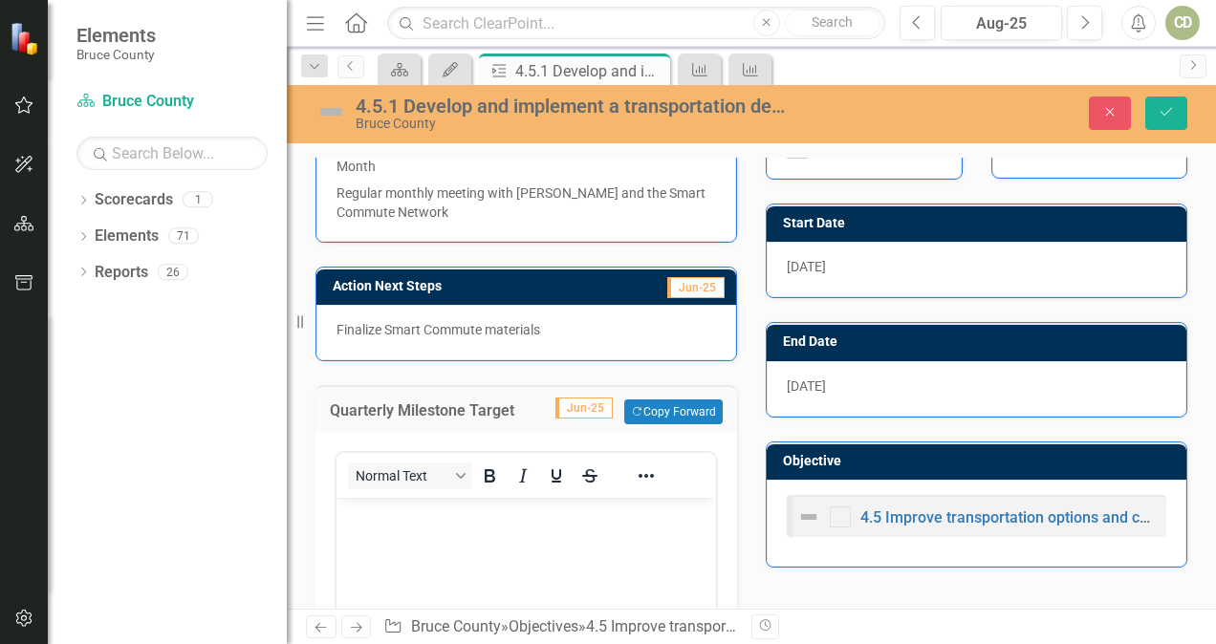
scroll to position [0, 0]
click at [586, 540] on body "Rich Text Area. Press ALT-0 for help." at bounding box center [527, 641] width 380 height 287
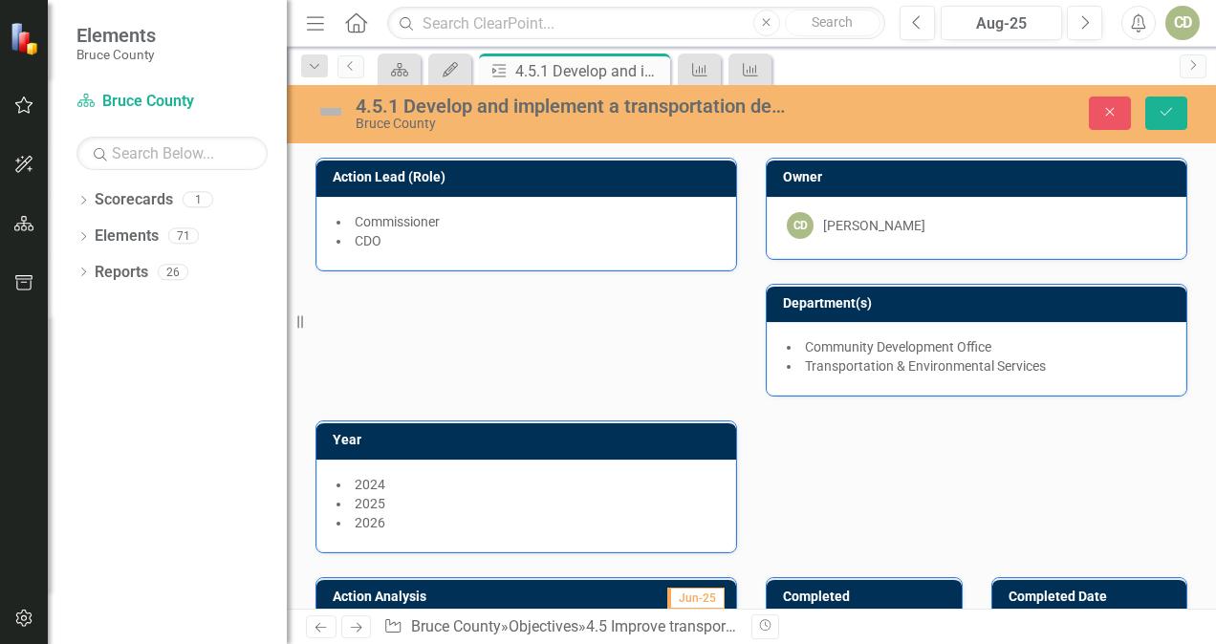
click at [349, 119] on div "4.5.1 Develop and implement a transportation demand management program to promo…" at bounding box center [558, 113] width 485 height 36
click at [333, 111] on img at bounding box center [331, 112] width 31 height 31
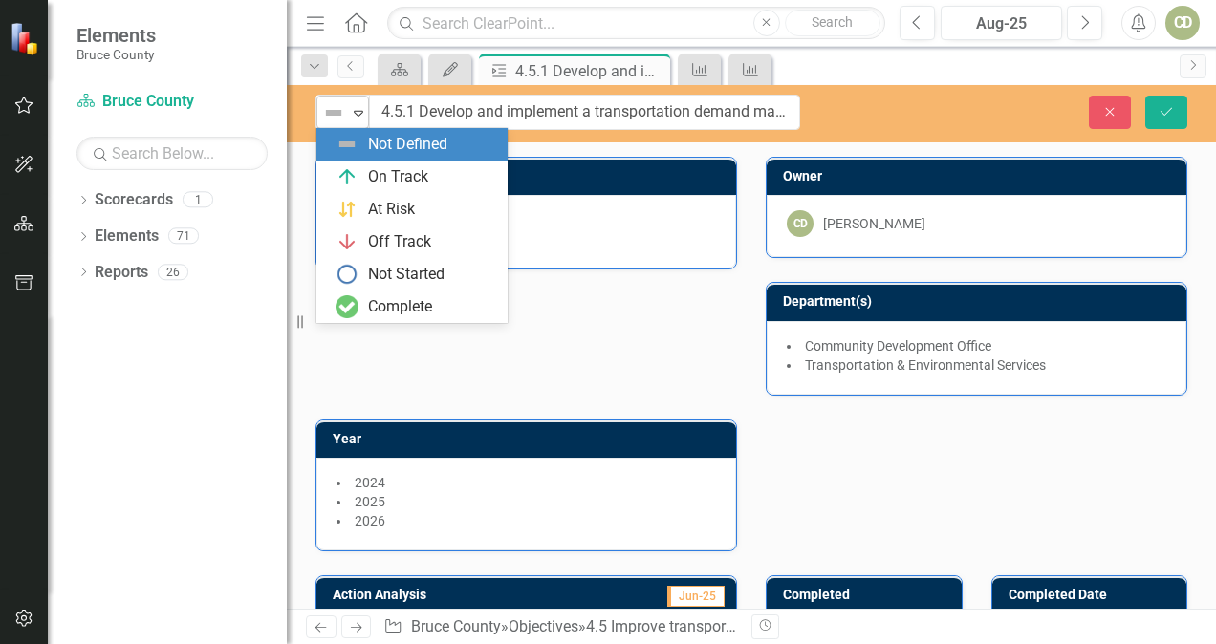
click at [354, 114] on icon "Expand" at bounding box center [358, 112] width 19 height 15
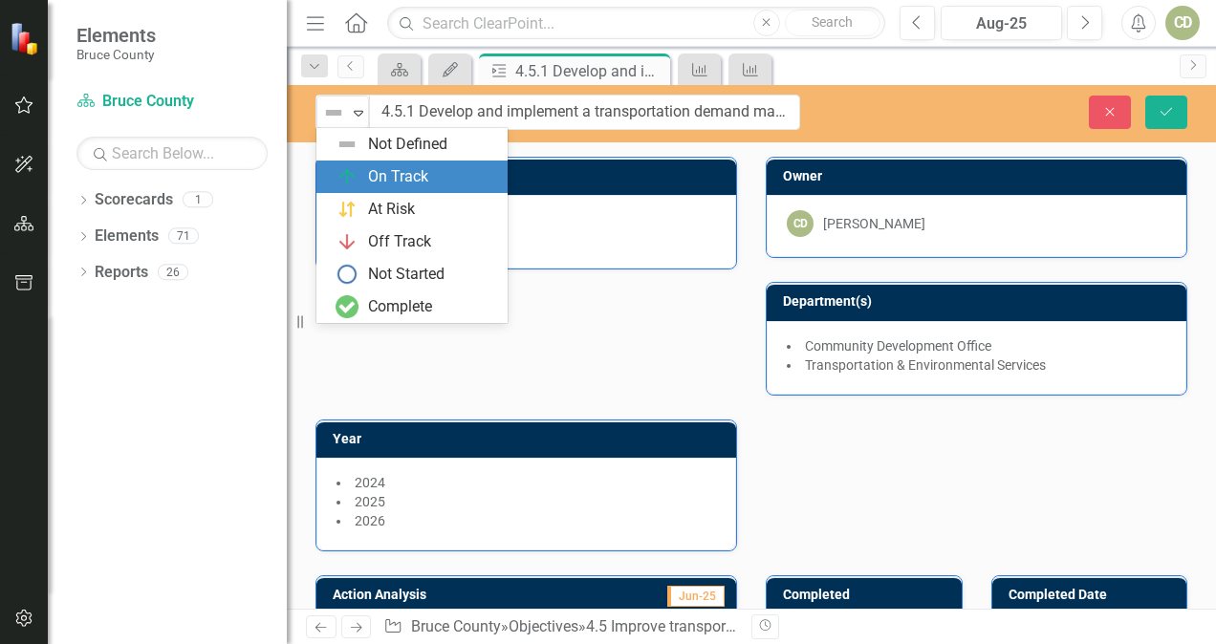
click at [376, 177] on div "On Track" at bounding box center [398, 177] width 60 height 22
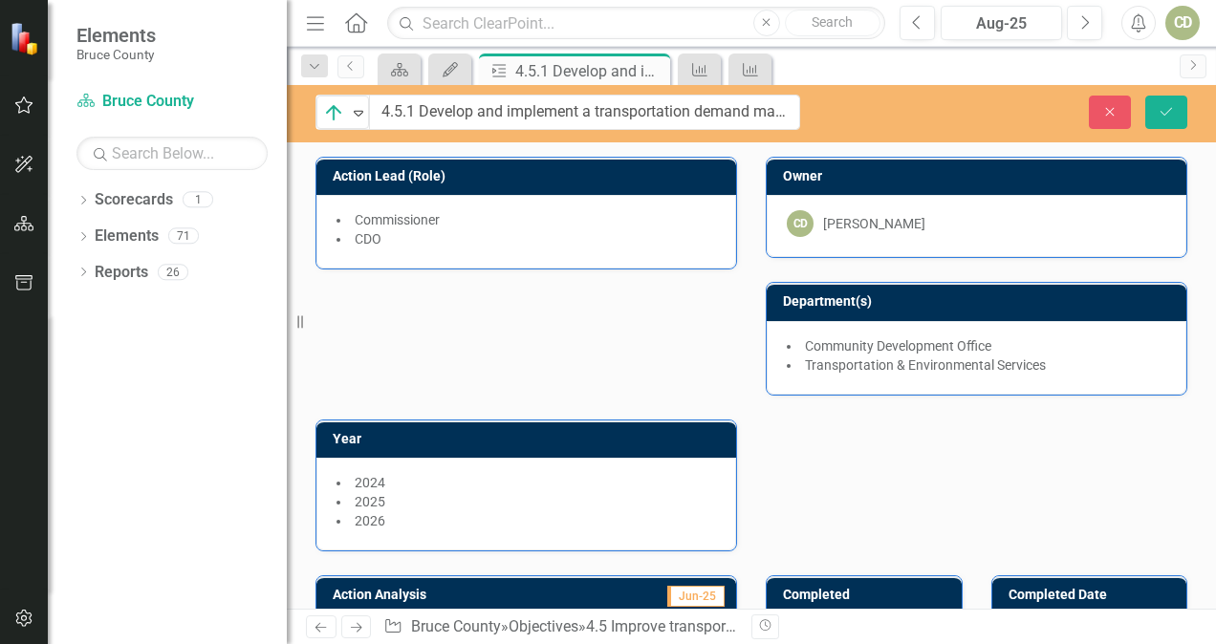
click at [435, 319] on div "Action Lead (Role) Commissioner CDO Owner CD Claire Dodds Department(s) Communi…" at bounding box center [751, 342] width 901 height 419
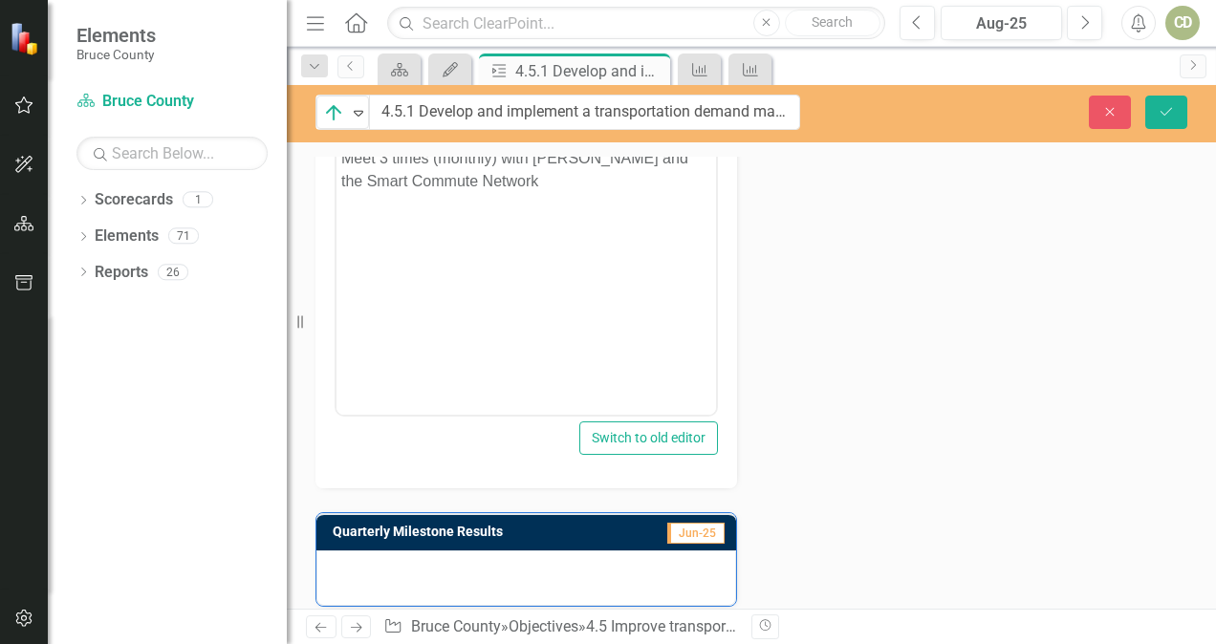
scroll to position [917, 0]
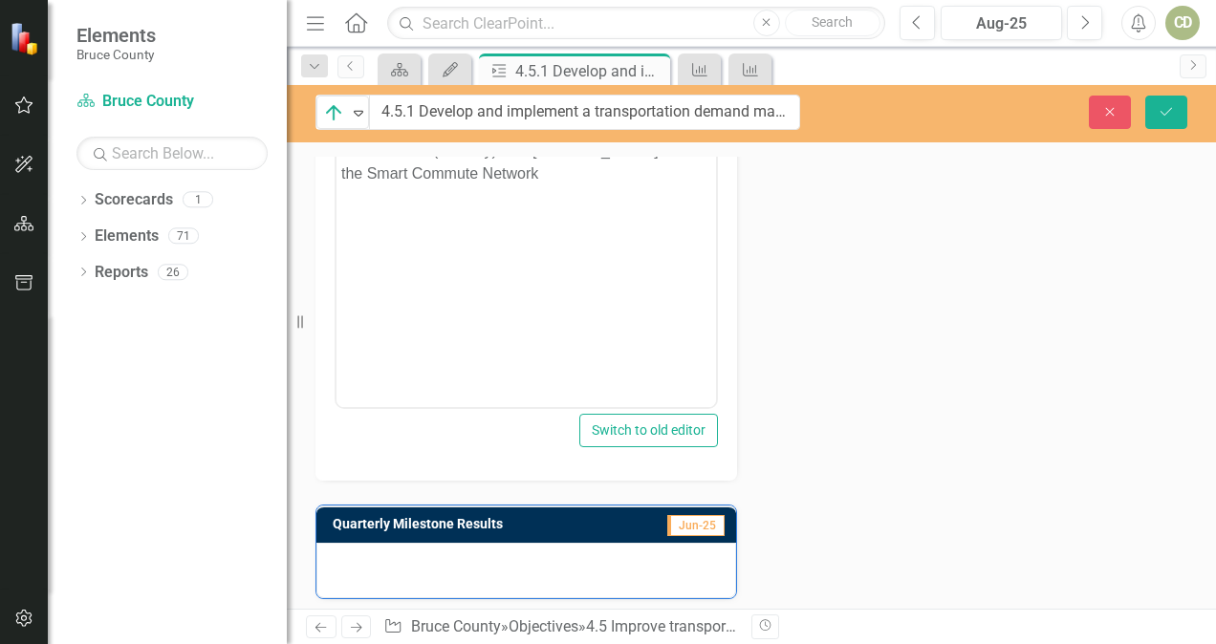
click at [662, 562] on div at bounding box center [526, 570] width 420 height 55
click at [665, 565] on div at bounding box center [526, 570] width 420 height 55
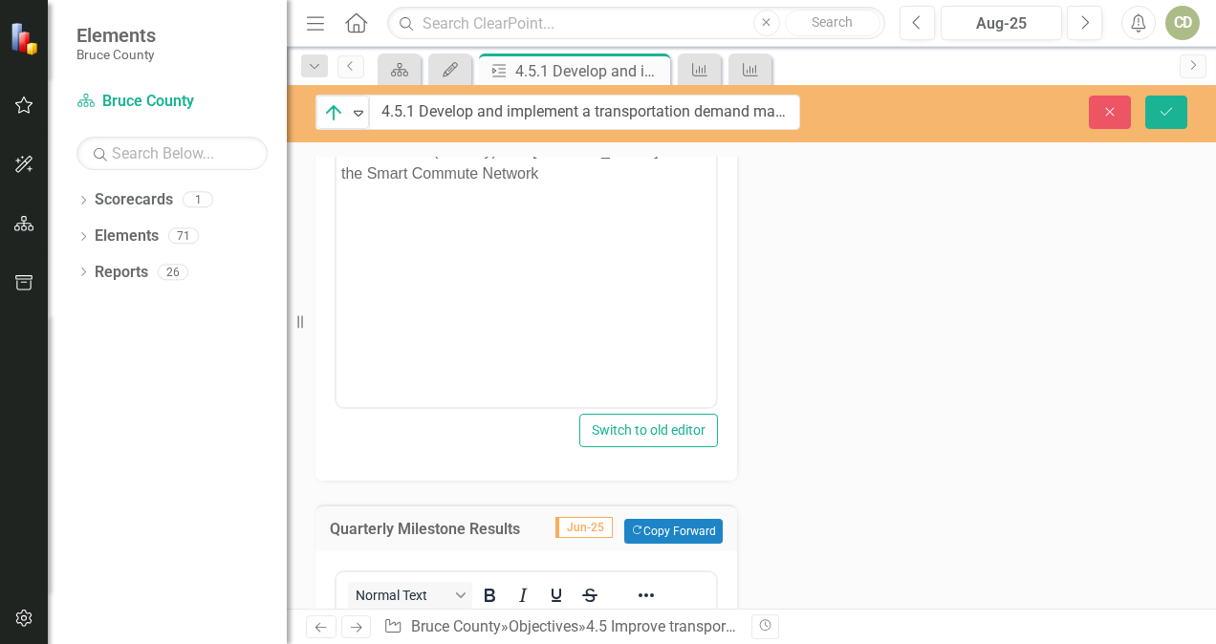
scroll to position [1315, 0]
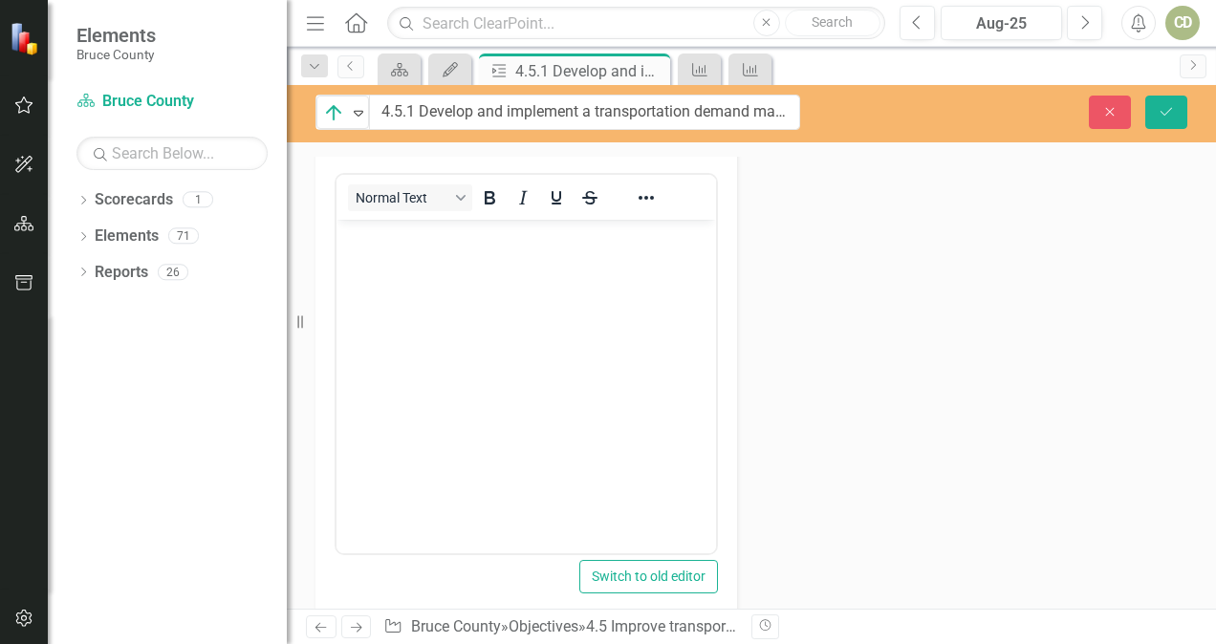
click at [627, 347] on body "Rich Text Area. Press ALT-0 for help." at bounding box center [527, 362] width 380 height 287
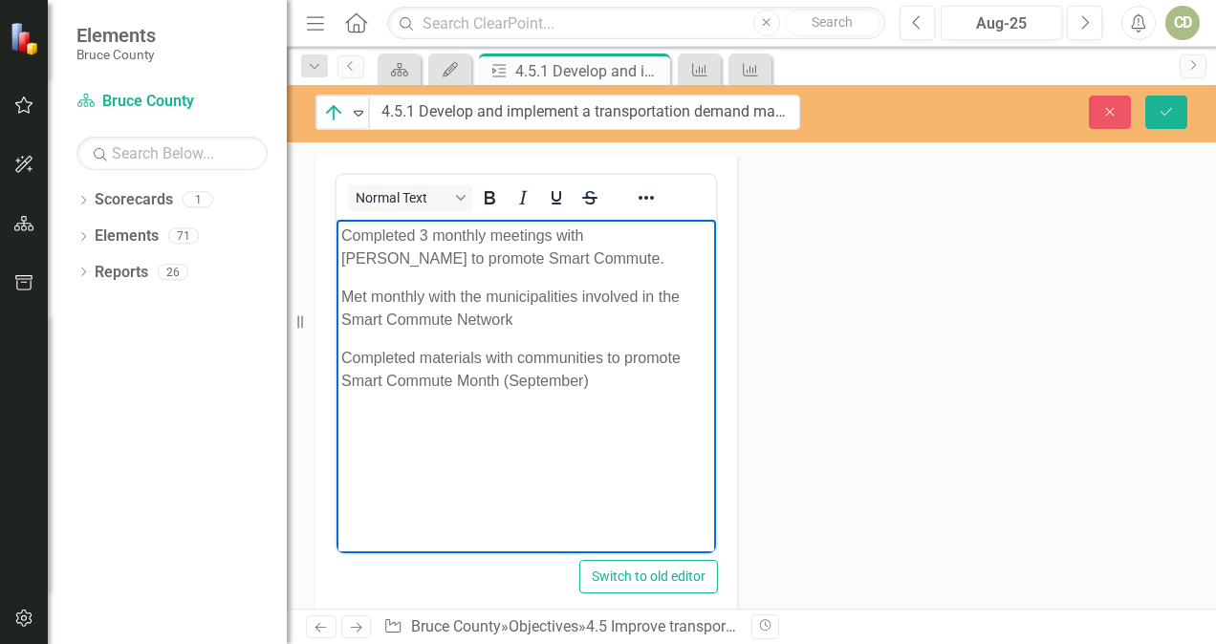
click at [586, 357] on p "Completed materials with communities to promote Smart Commute Month (September)" at bounding box center [526, 369] width 370 height 46
click at [486, 359] on p "Completed materials with communications to promote Smart Commute Month (Septemb…" at bounding box center [526, 369] width 370 height 46
click at [658, 382] on p "Completed materials with communications to promote Smart Commute Month (Septemb…" at bounding box center [526, 369] width 370 height 46
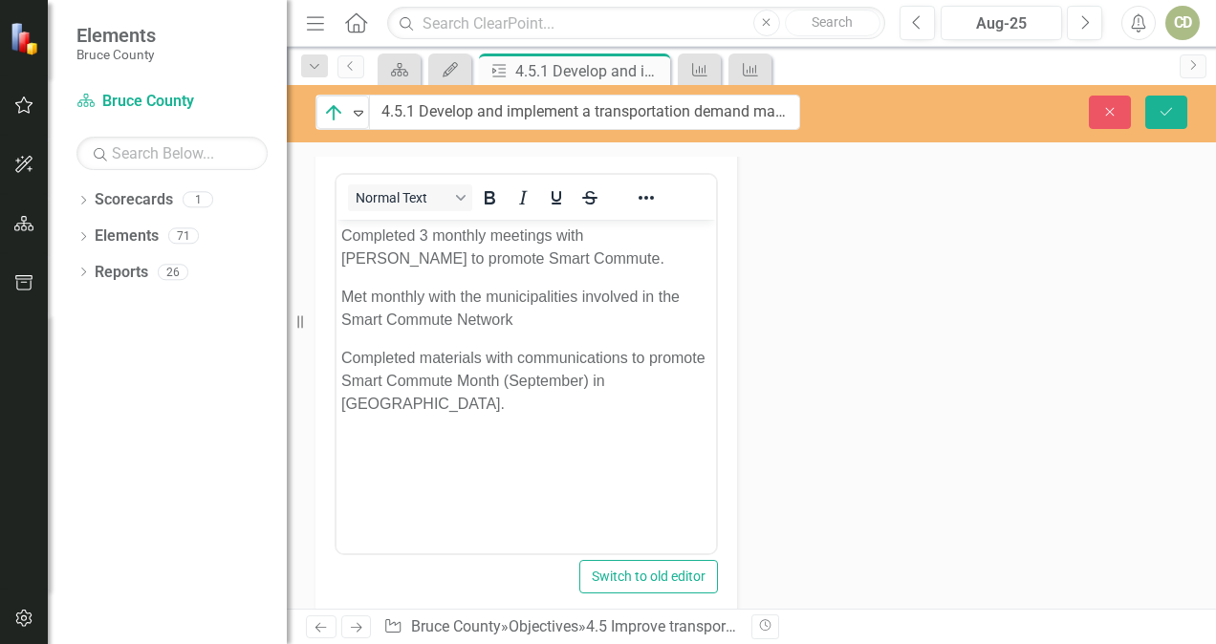
click at [1211, 621] on div "Revision History" at bounding box center [1197, 627] width 891 height 25
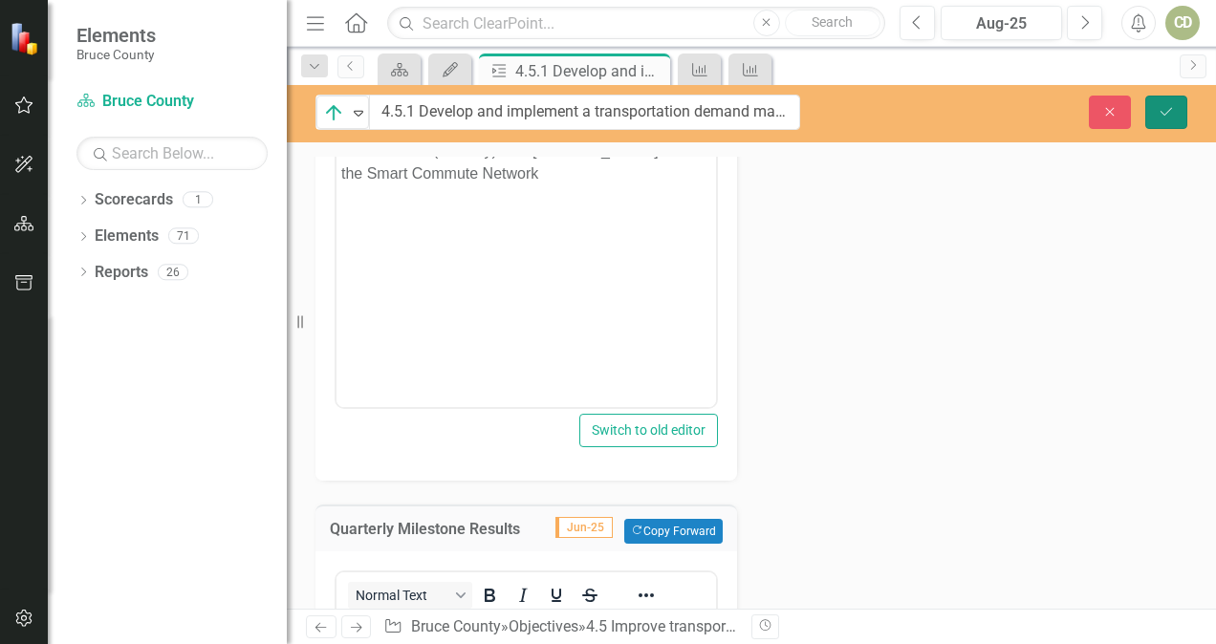
click at [1172, 118] on icon "Save" at bounding box center [1166, 111] width 17 height 13
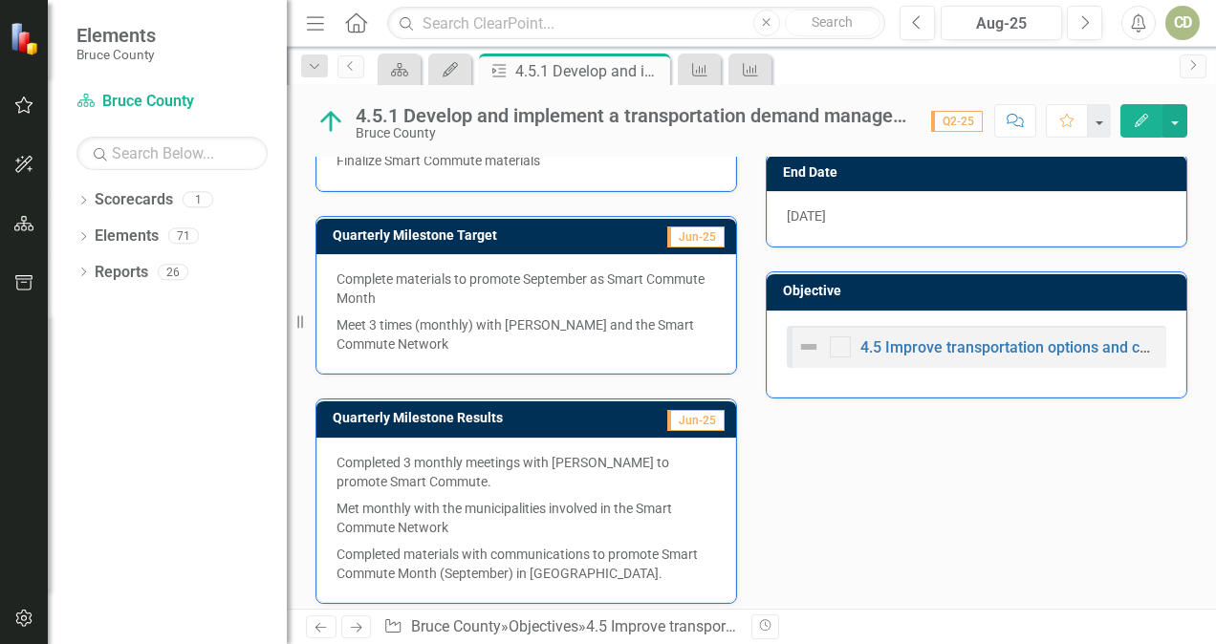
scroll to position [665, 0]
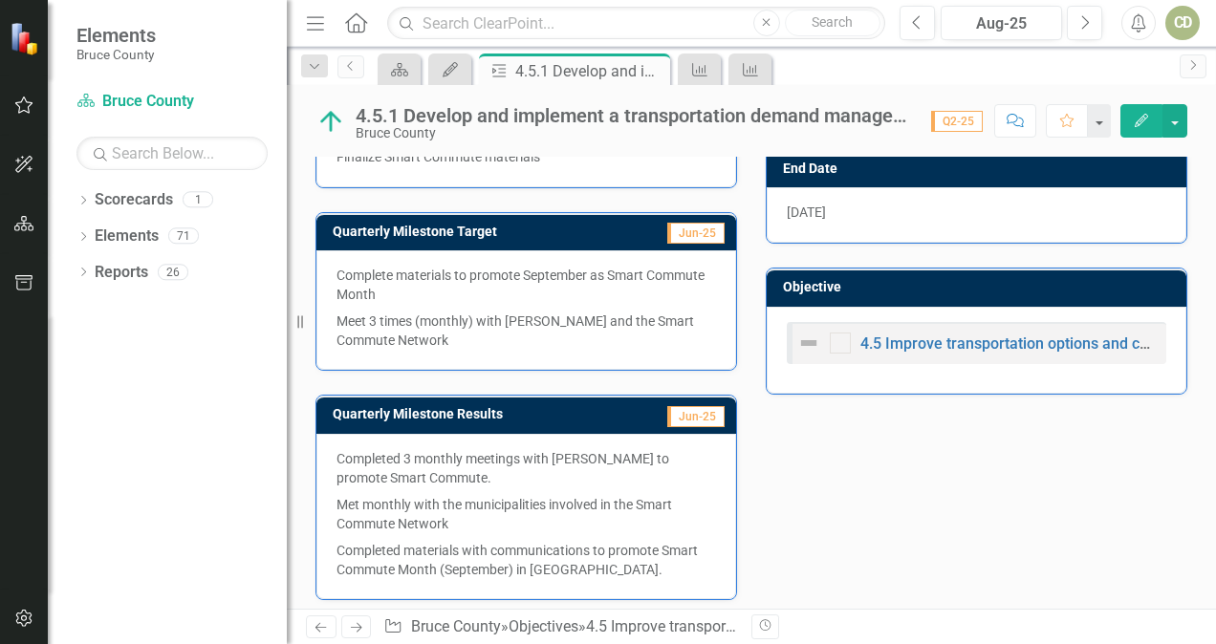
click at [1214, 135] on div "4.5.1 Develop and implement a transportation demand management program to promo…" at bounding box center [751, 113] width 929 height 57
click at [346, 73] on link "Previous" at bounding box center [351, 66] width 27 height 23
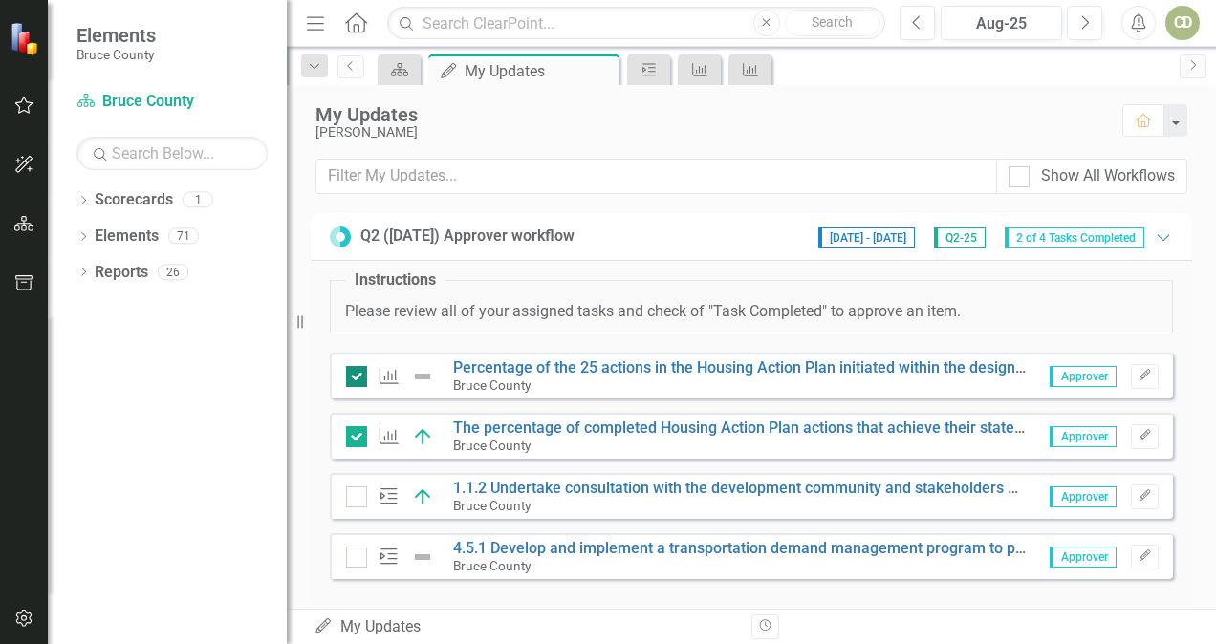
click at [351, 369] on input "checkbox" at bounding box center [352, 372] width 12 height 12
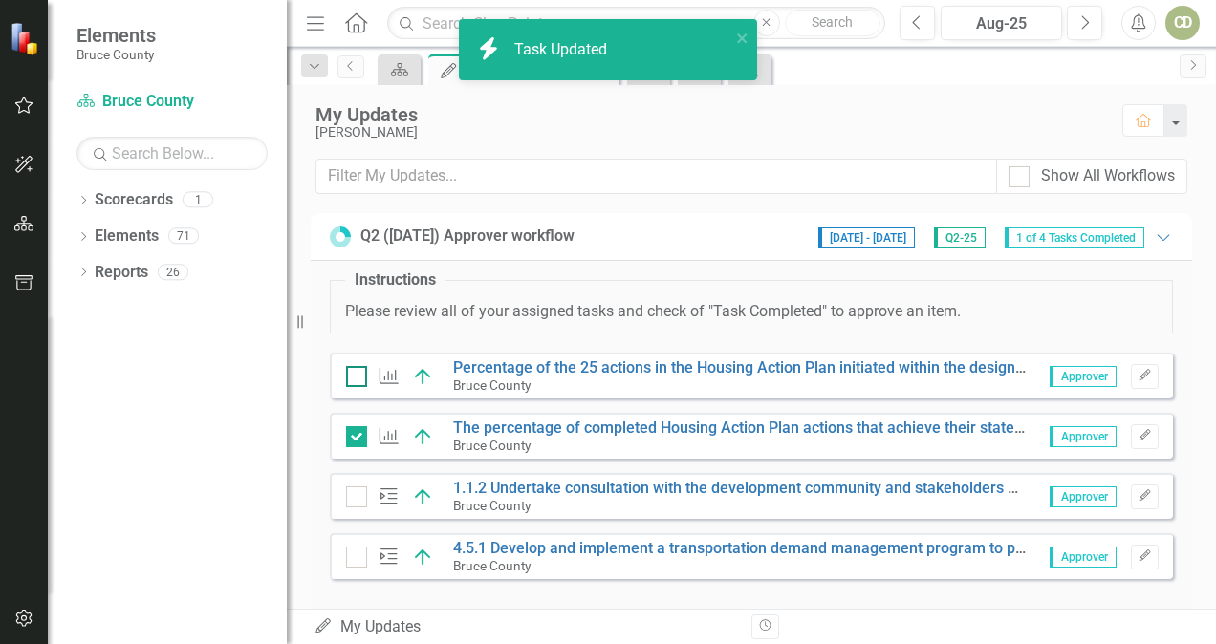
checkbox input "true"
click at [355, 557] on div at bounding box center [356, 557] width 21 height 21
click at [355, 557] on input "checkbox" at bounding box center [352, 553] width 12 height 12
checkbox input "true"
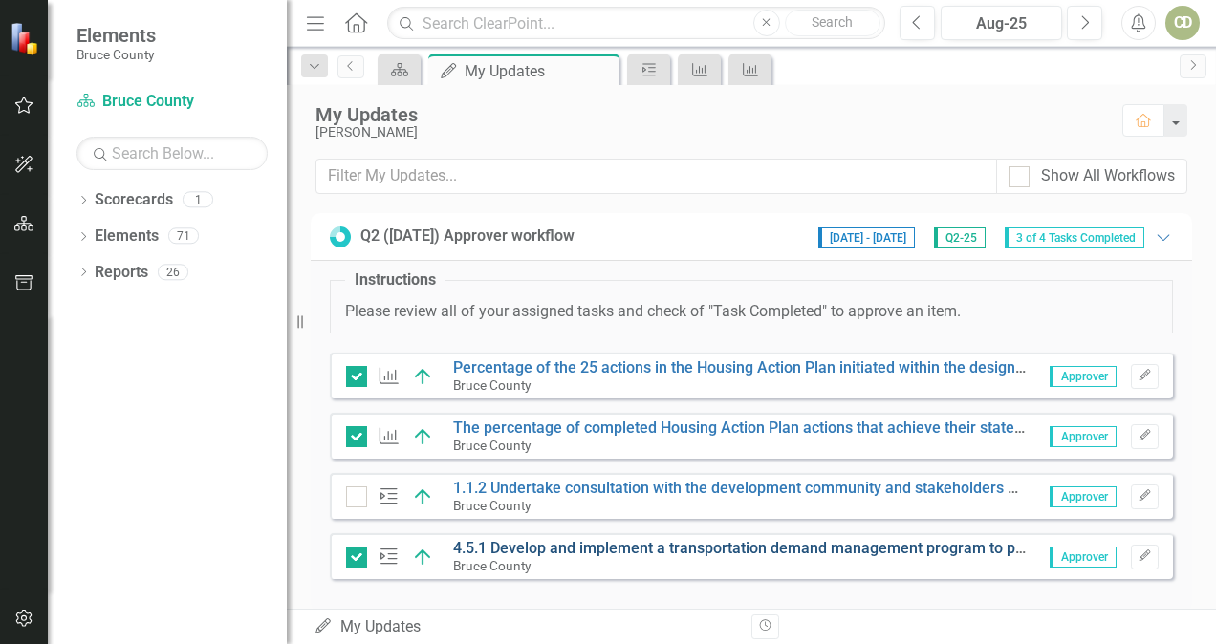
click at [518, 549] on link "4.5.1 Develop and implement a transportation demand management program to promo…" at bounding box center [973, 548] width 1041 height 18
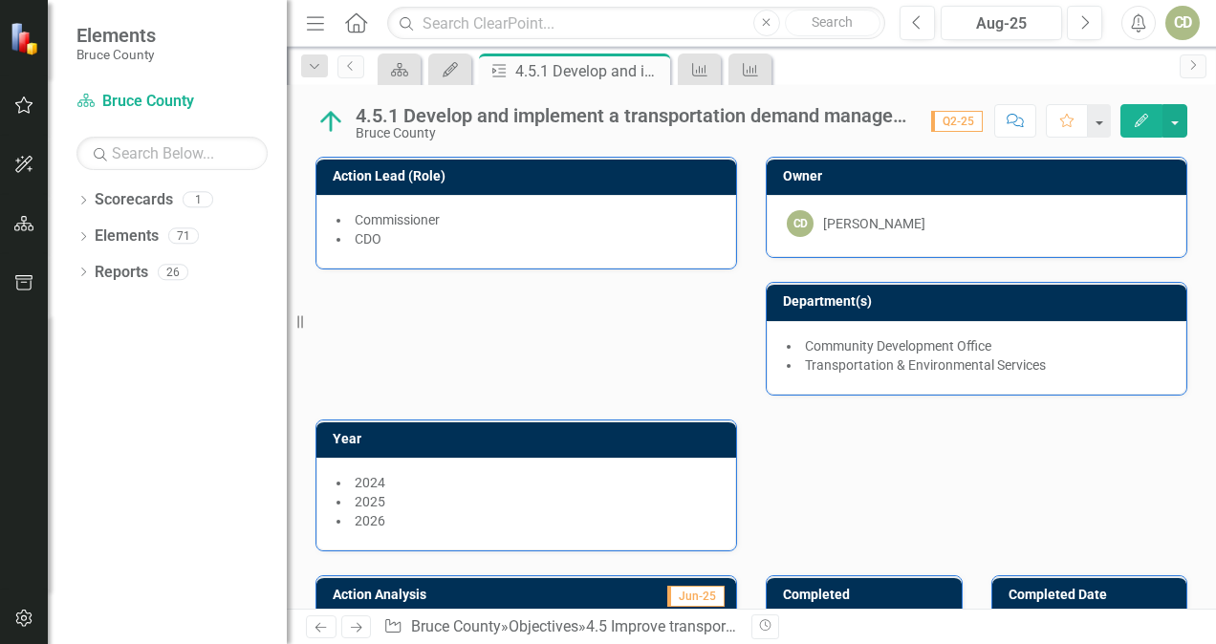
click at [616, 120] on div "4.5.1 Develop and implement a transportation demand management program to promo…" at bounding box center [634, 115] width 556 height 21
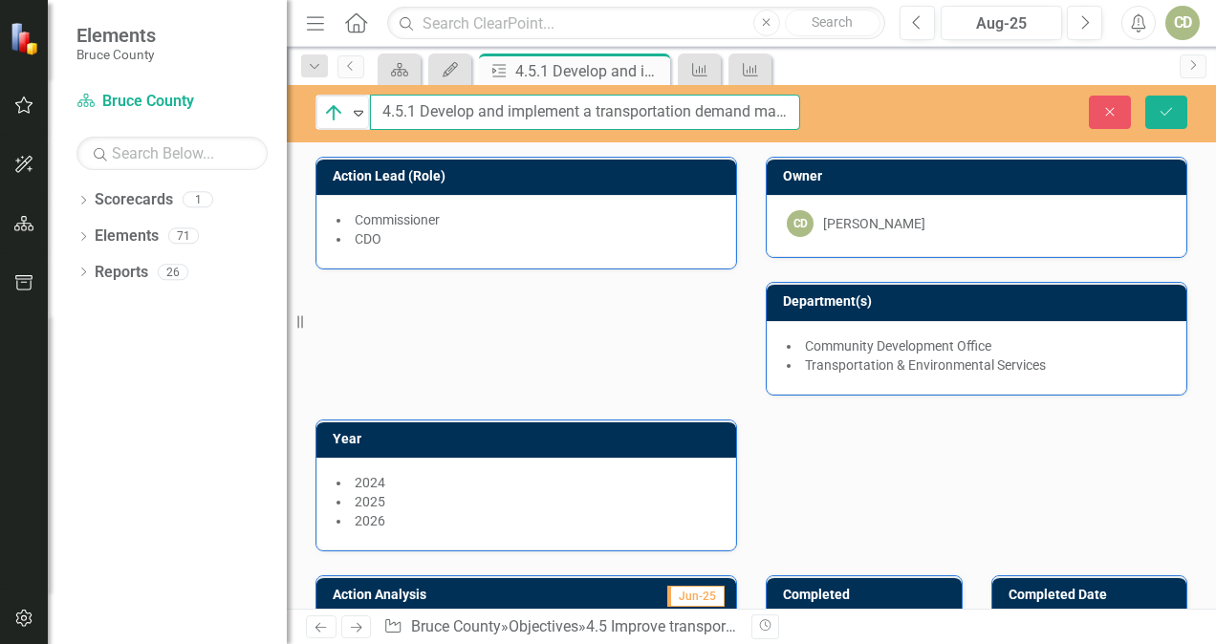
click at [705, 120] on input "4.5.1 Develop and implement a transportation demand management program to promo…" at bounding box center [585, 112] width 430 height 35
click at [342, 68] on link "Previous" at bounding box center [351, 66] width 27 height 23
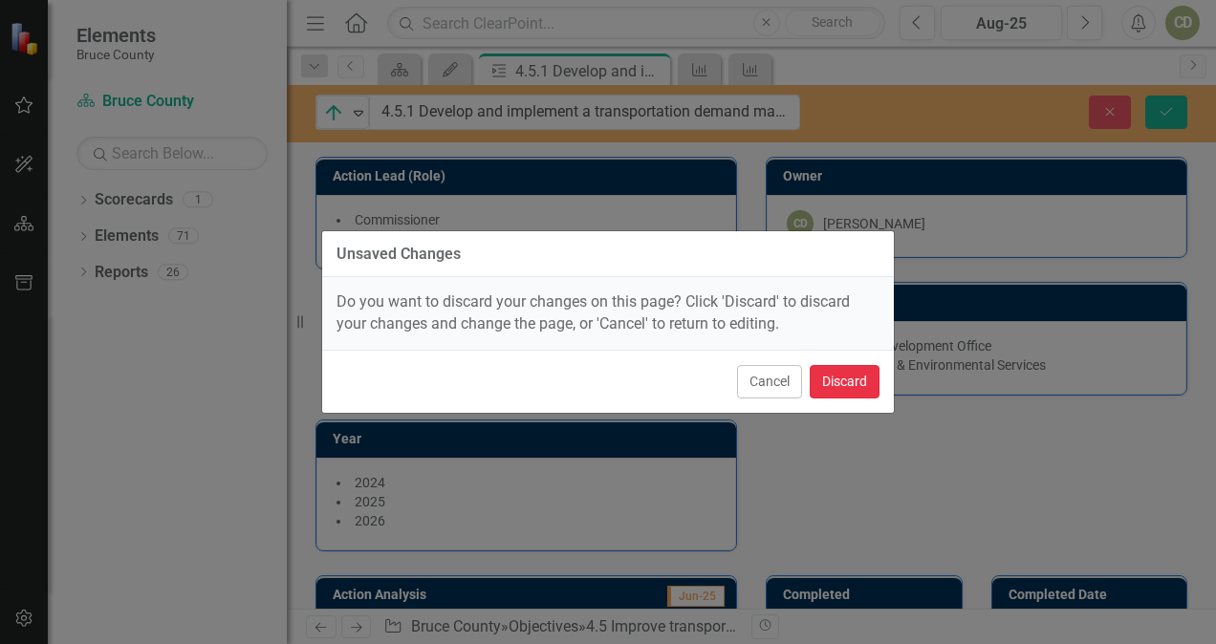
click at [828, 385] on button "Discard" at bounding box center [845, 381] width 70 height 33
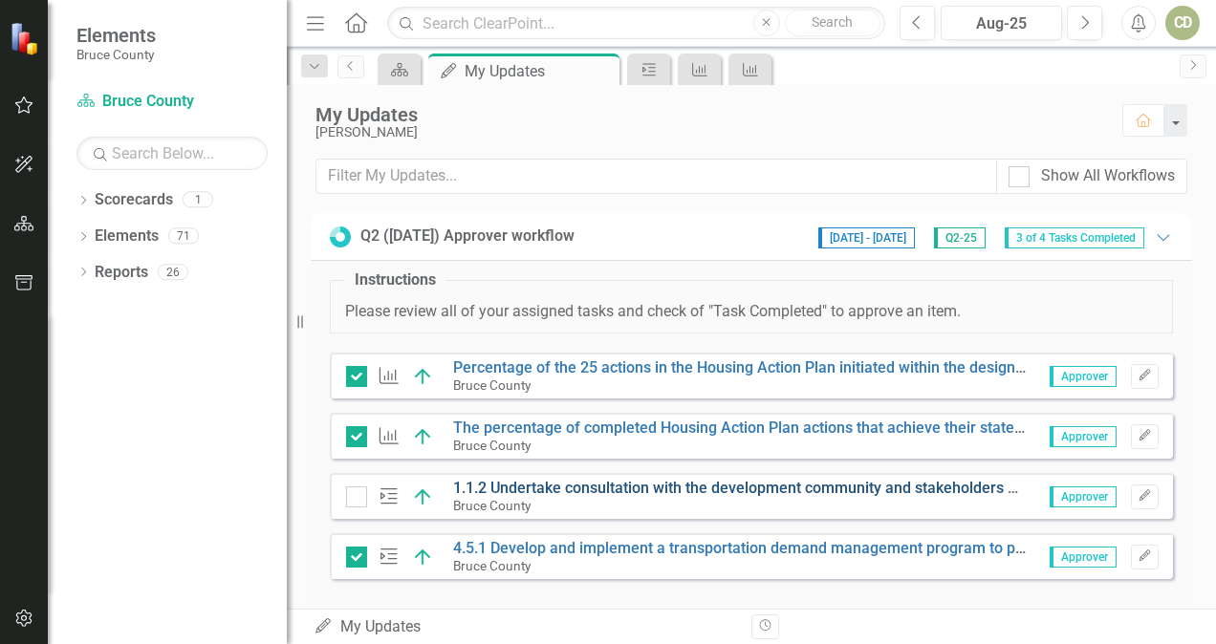
click at [541, 488] on link "1.1.2 Undertake consultation with the development community and stakeholders on…" at bounding box center [1014, 488] width 1122 height 18
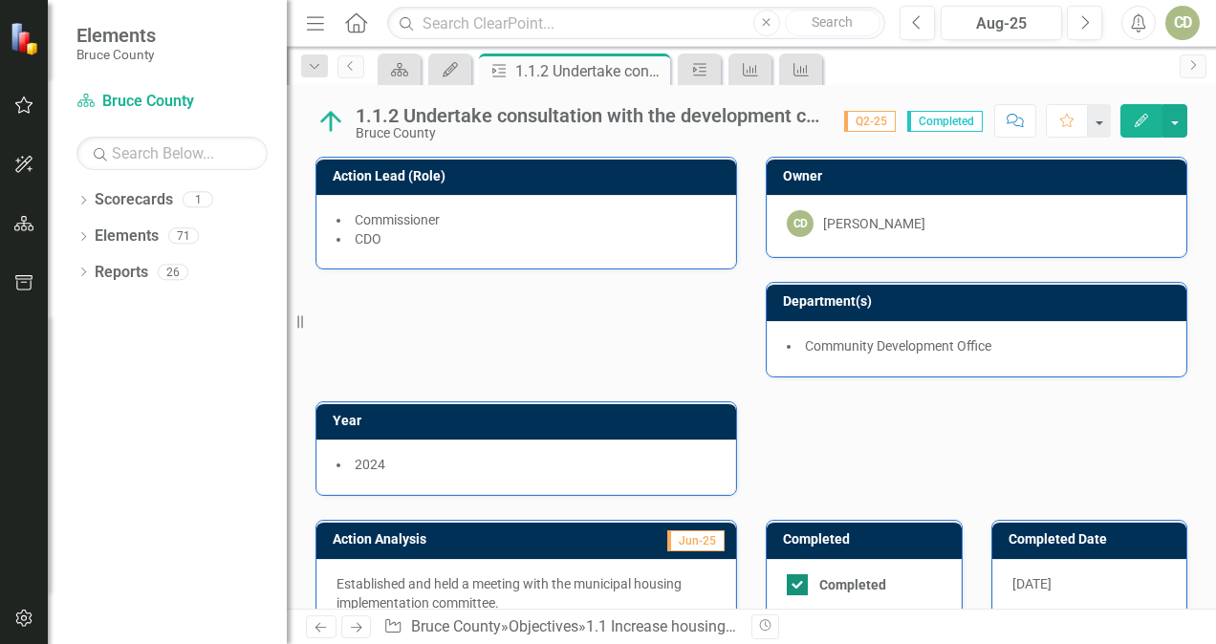
click at [794, 580] on div at bounding box center [797, 585] width 21 height 21
click at [794, 580] on input "Completed" at bounding box center [793, 581] width 12 height 12
checkbox input "false"
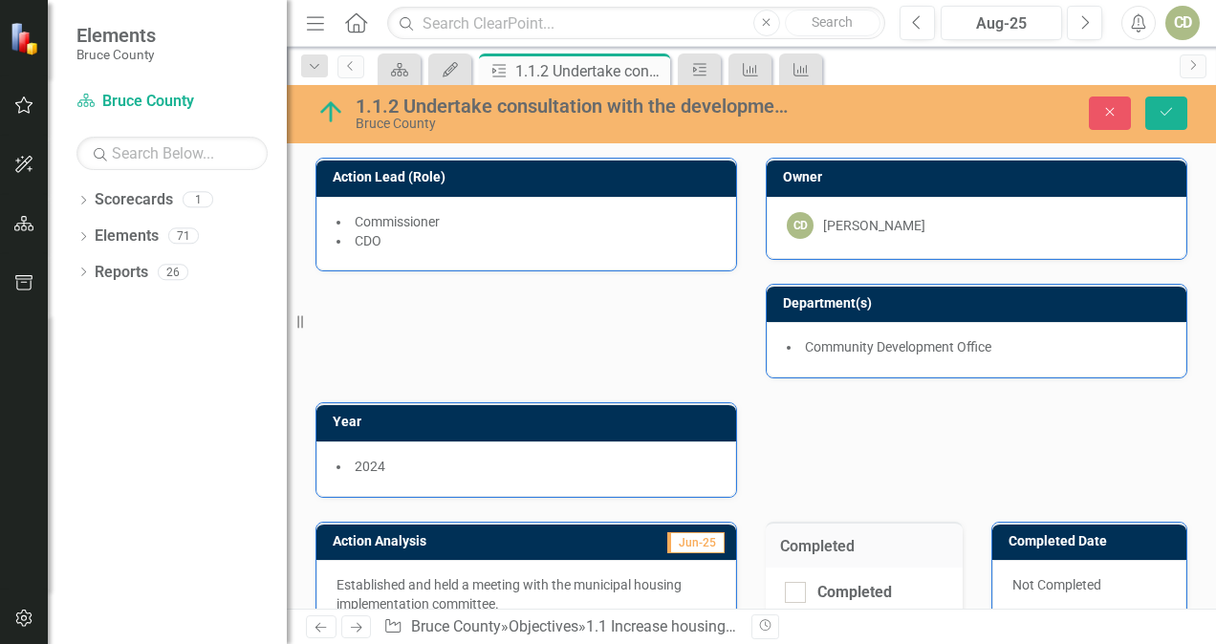
scroll to position [395, 0]
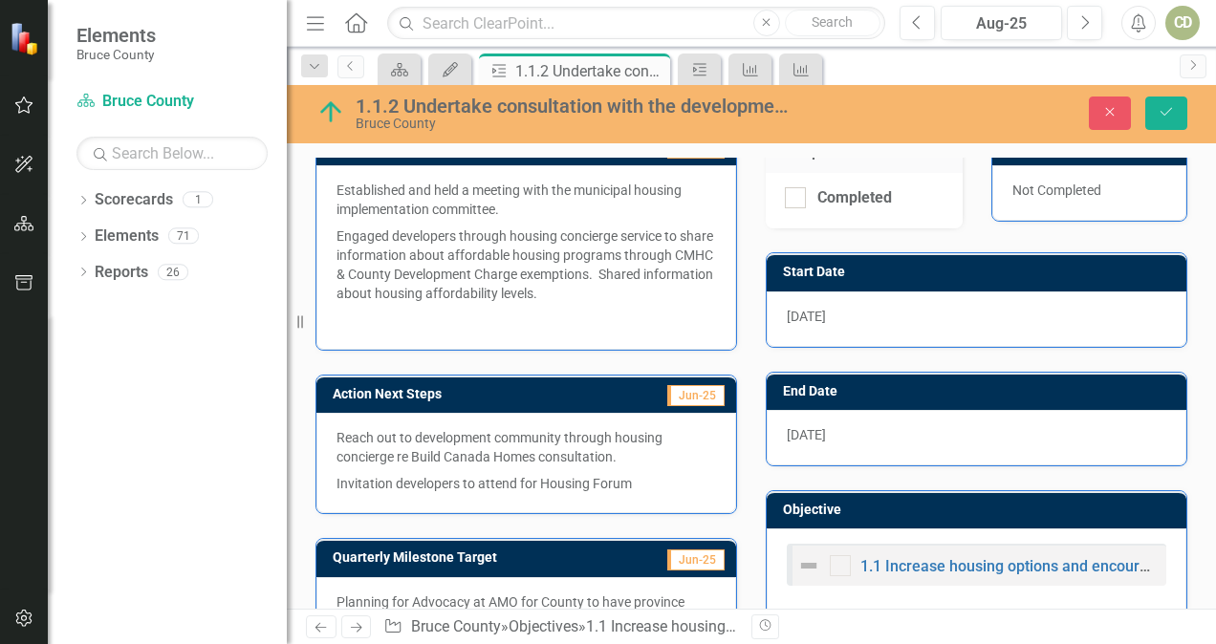
click at [914, 614] on div "Previous Next Objective Bruce County » Objectives » 1.1 Increase housing option…" at bounding box center [751, 626] width 929 height 35
click at [672, 103] on div "1.1.2 Undertake consultation with the development community and stakeholders on…" at bounding box center [573, 106] width 435 height 21
click at [665, 108] on div "1.1.2 Undertake consultation with the development community and stakeholders on…" at bounding box center [573, 106] width 435 height 21
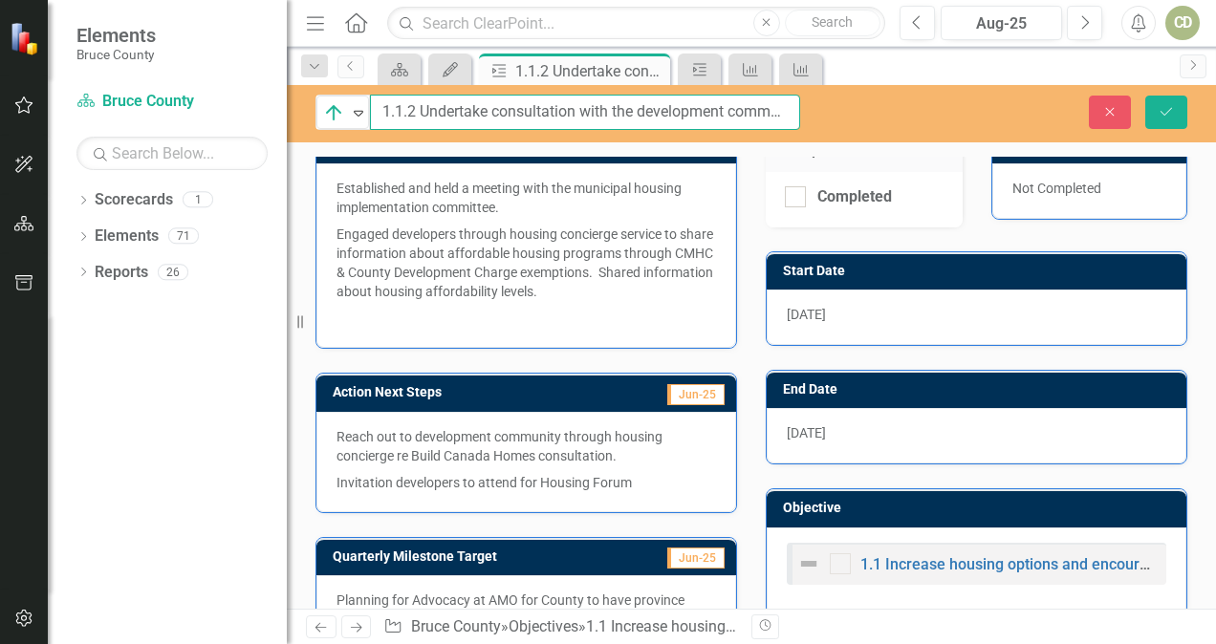
click at [665, 108] on input "1.1.2 Undertake consultation with the development community and stakeholders on…" at bounding box center [585, 112] width 430 height 35
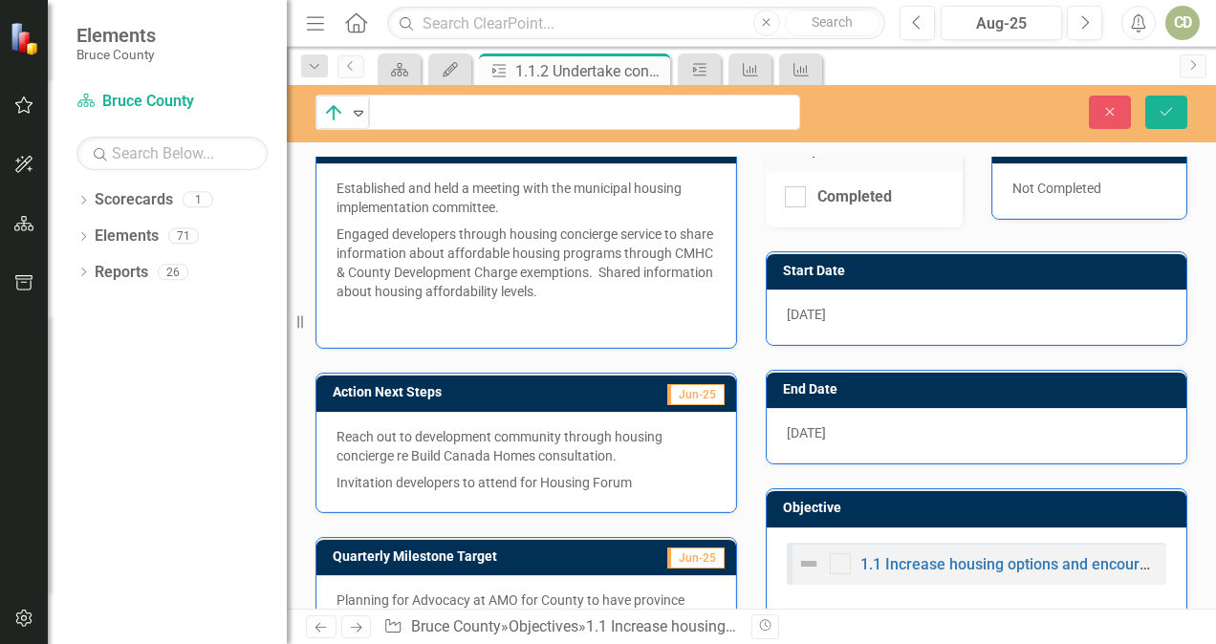
scroll to position [0, 0]
click at [752, 245] on div "Start Date 2/1/25" at bounding box center [977, 287] width 450 height 119
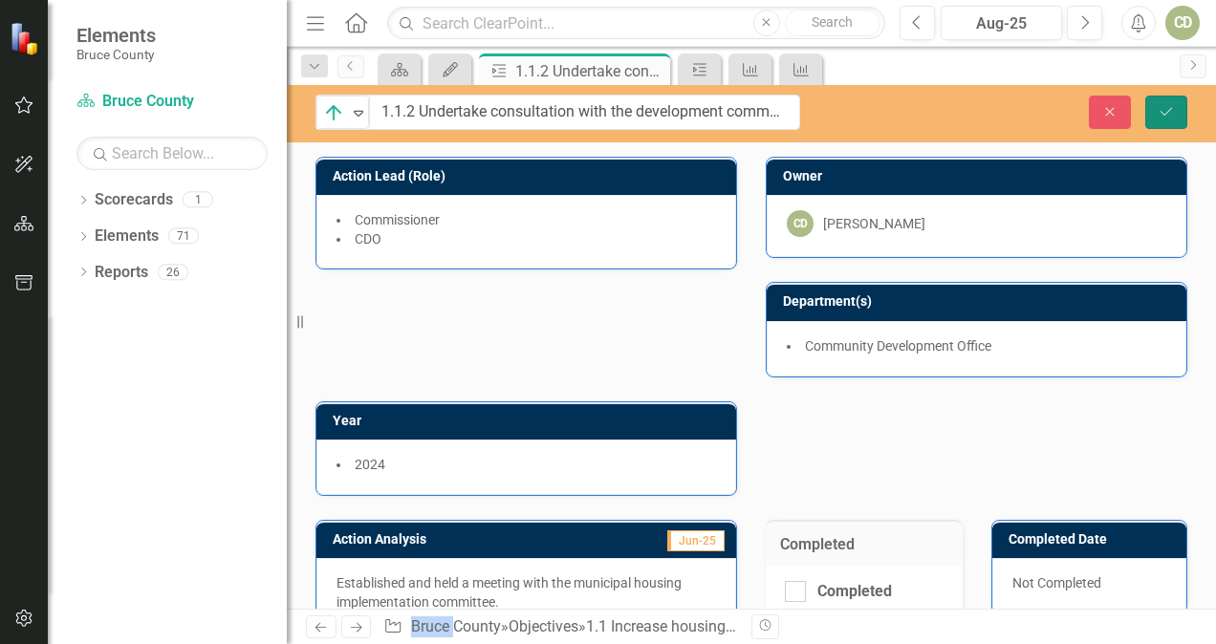
click at [1165, 114] on icon "submit" at bounding box center [1166, 111] width 11 height 8
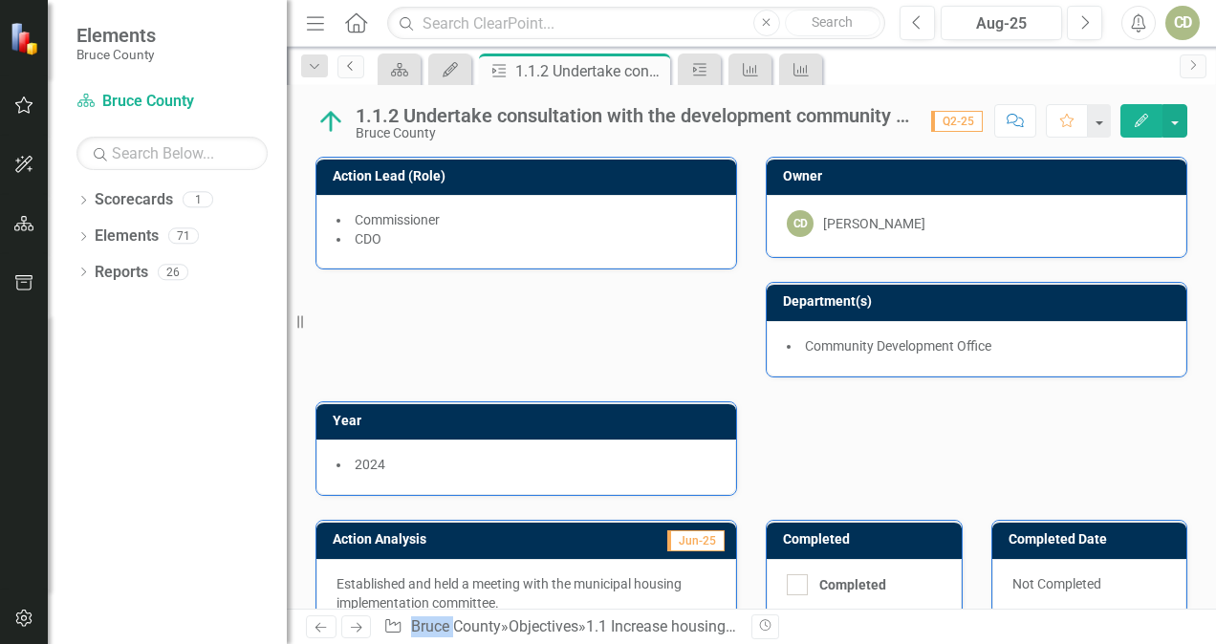
click at [359, 73] on link "Previous" at bounding box center [351, 66] width 27 height 23
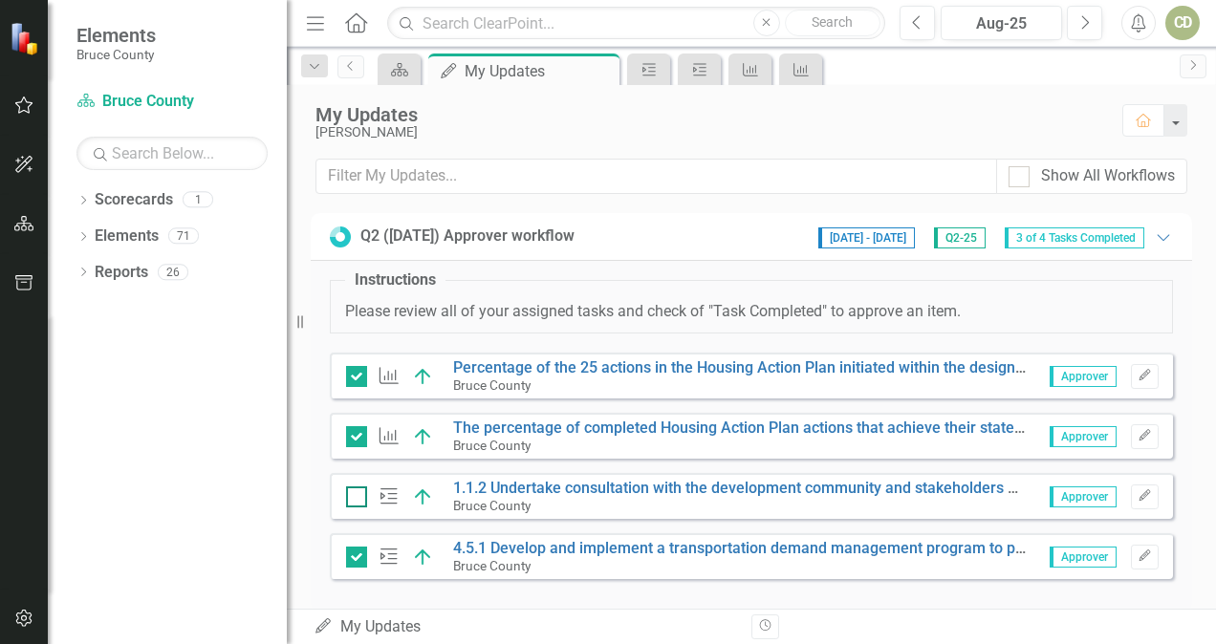
click at [356, 502] on div at bounding box center [356, 497] width 21 height 21
click at [356, 499] on input "checkbox" at bounding box center [352, 493] width 12 height 12
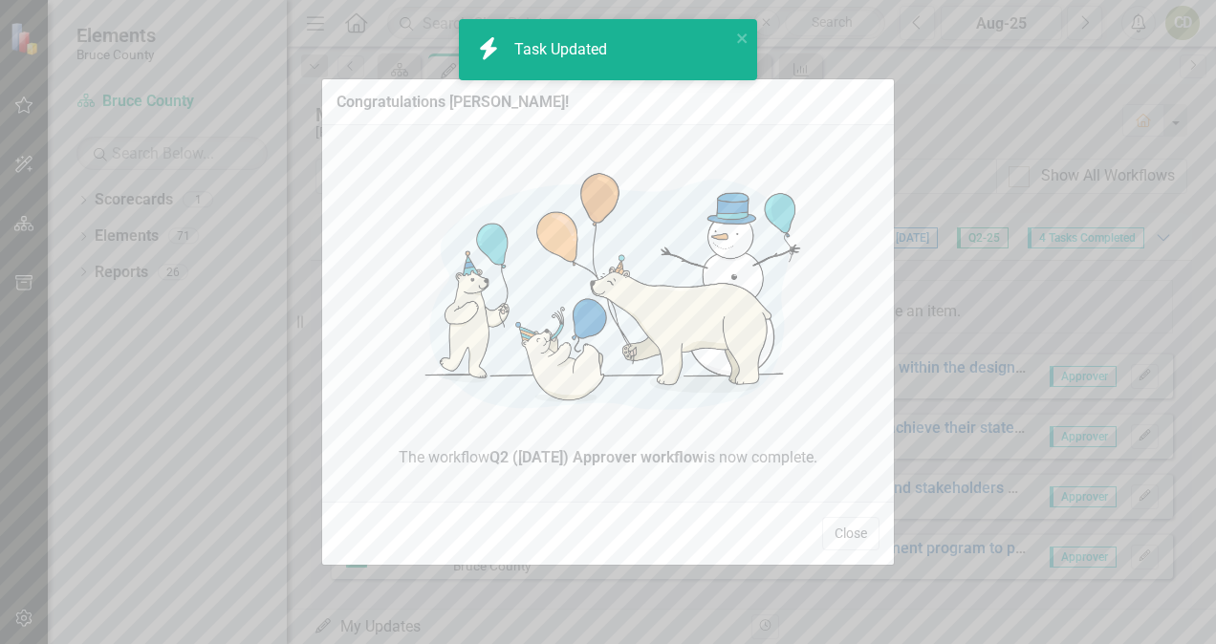
checkbox input "true"
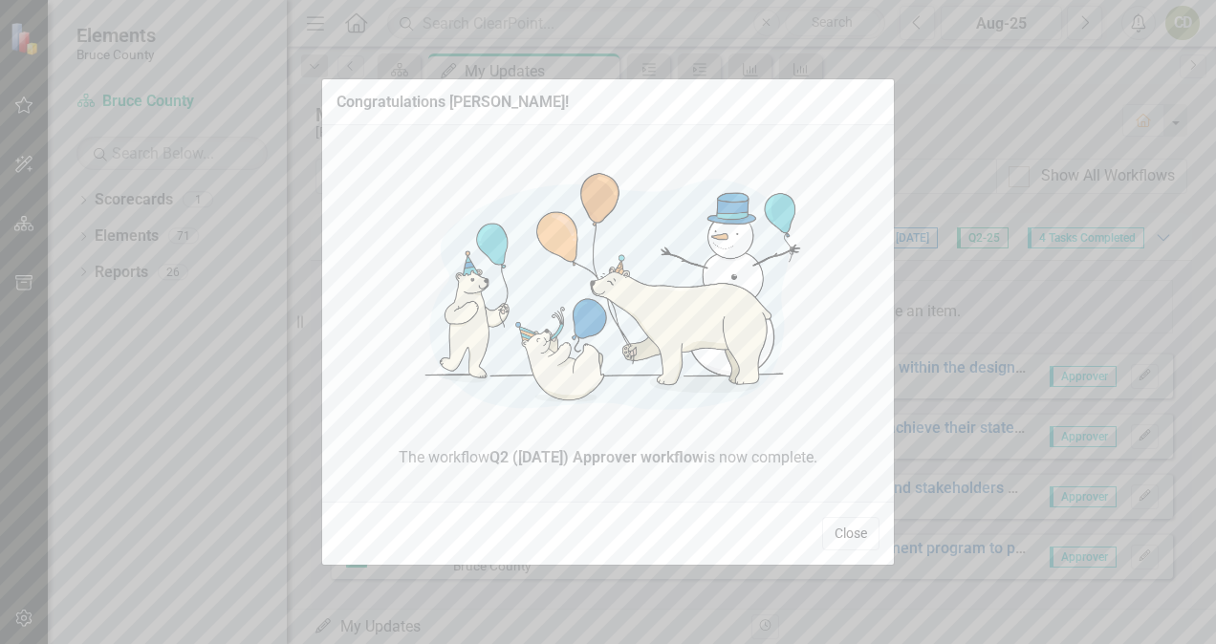
click at [857, 534] on button "Close" at bounding box center [850, 533] width 57 height 33
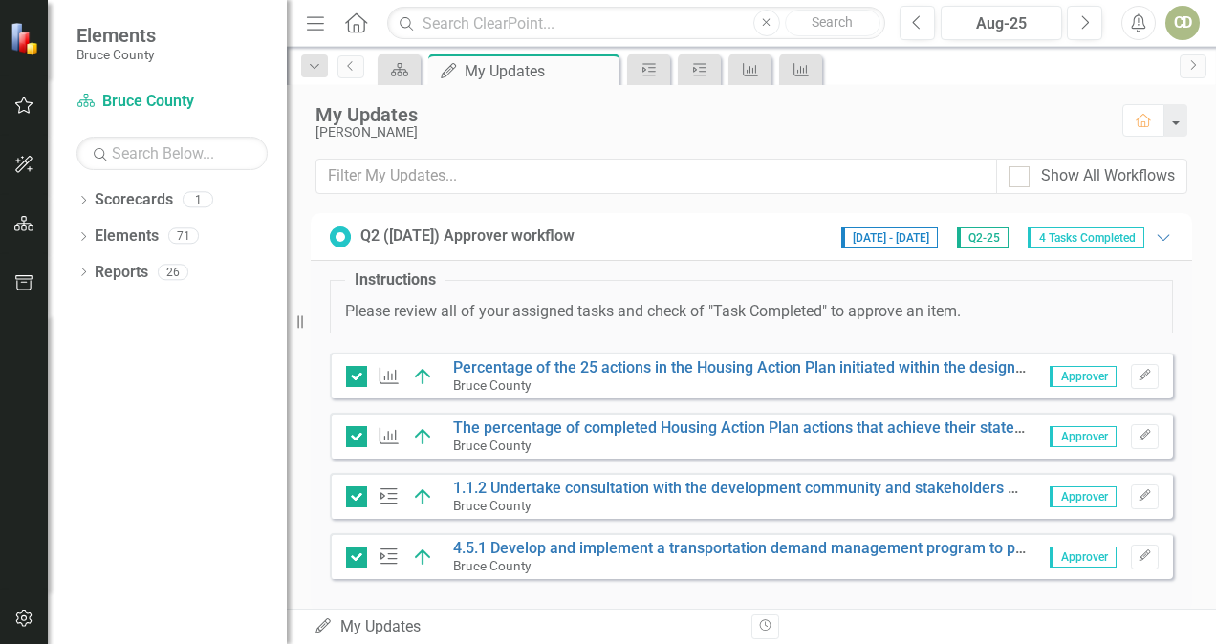
click at [1210, 619] on div "Revision History" at bounding box center [1197, 627] width 891 height 25
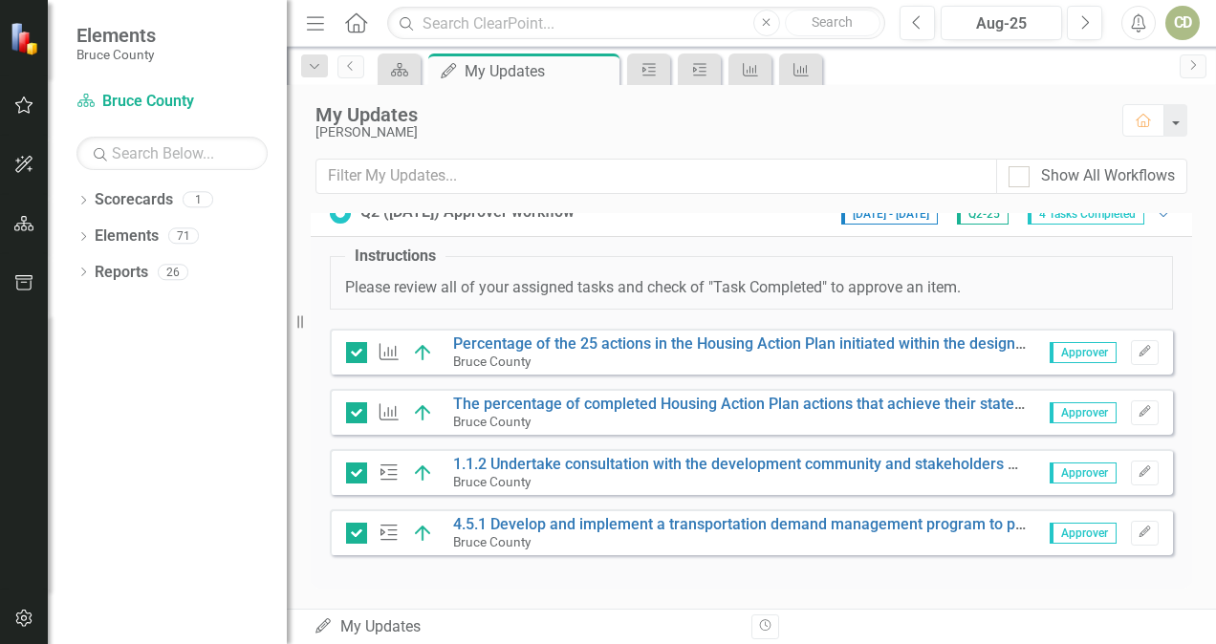
click at [1210, 161] on div "Show All Workflows" at bounding box center [751, 184] width 929 height 50
